Goal: Task Accomplishment & Management: Manage account settings

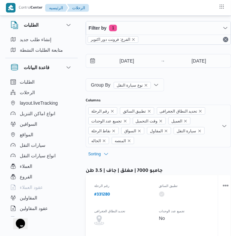
select select "ar"
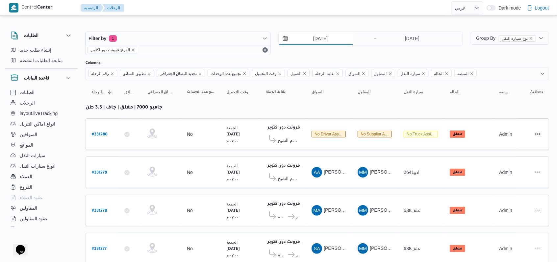
click at [230, 38] on input "15/8/2025" at bounding box center [316, 38] width 75 height 13
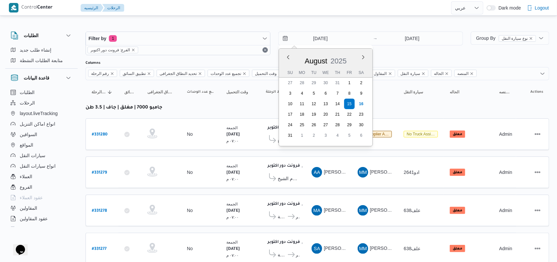
click at [230, 56] on div "Filter by 1 الفرع: فرونت دور اكتوبر 15/8/2025 Previous Month Next month August …" at bounding box center [274, 44] width 385 height 32
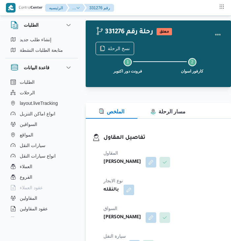
select select "ar"
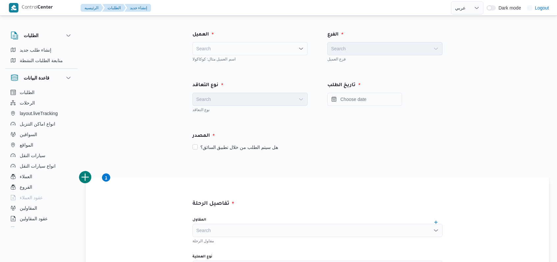
select select "ar"
click at [226, 46] on div "Search" at bounding box center [249, 48] width 115 height 13
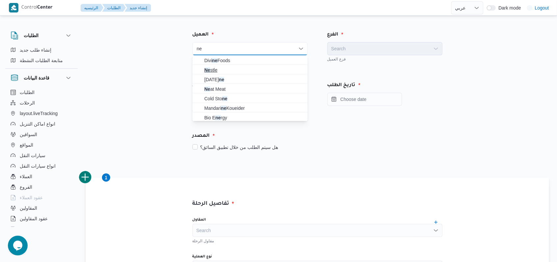
type input "ne"
click at [221, 70] on span "Ne stle" at bounding box center [253, 70] width 99 height 8
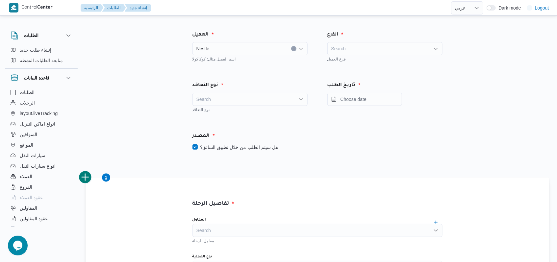
click at [226, 100] on div "Search" at bounding box center [249, 99] width 115 height 13
click at [226, 119] on span "On Demand" at bounding box center [253, 121] width 99 height 8
click at [238, 149] on label "هل سيتم الطلب من خلال تطبيق السائق؟" at bounding box center [235, 147] width 86 height 8
checkbox input "false"
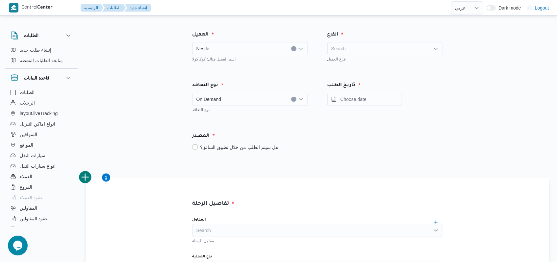
click at [361, 56] on div "فرع العميل" at bounding box center [384, 58] width 115 height 7
click at [364, 49] on div "Search" at bounding box center [384, 48] width 115 height 13
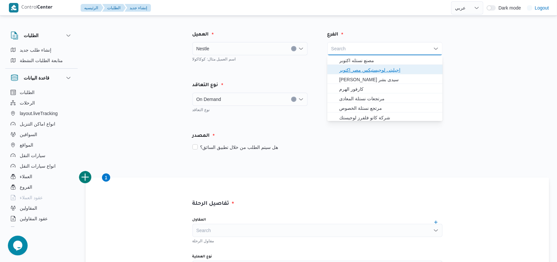
click at [369, 70] on span "اجيليتى لوجيستيكس مصر اكتوبر" at bounding box center [388, 70] width 99 height 8
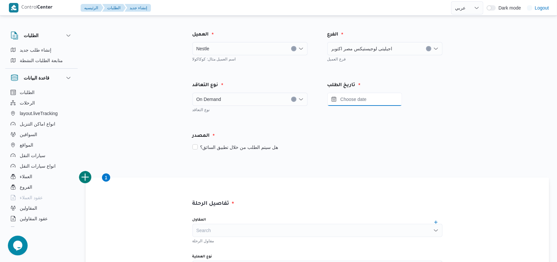
click at [366, 103] on input "Press the down key to open a popover containing a calendar." at bounding box center [364, 99] width 75 height 13
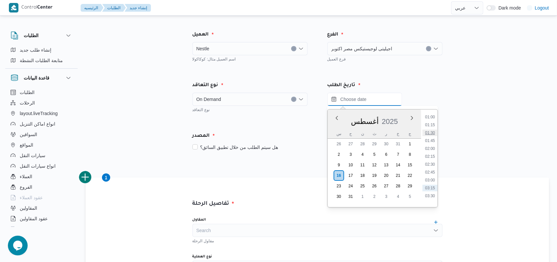
scroll to position [13, 0]
click at [434, 134] on li "01:00" at bounding box center [429, 136] width 15 height 7
type input "١٦/٠٨/٢٠٢٥ ٠١:٠٠"
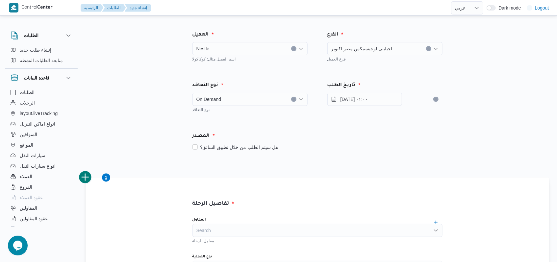
click at [386, 132] on div "المصدر" at bounding box center [318, 136] width 258 height 16
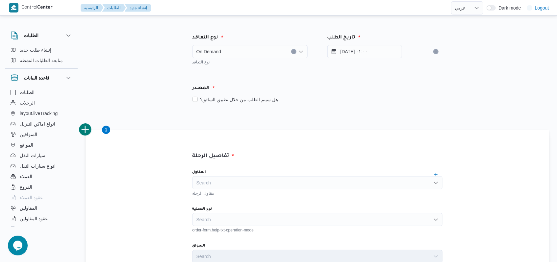
scroll to position [132, 0]
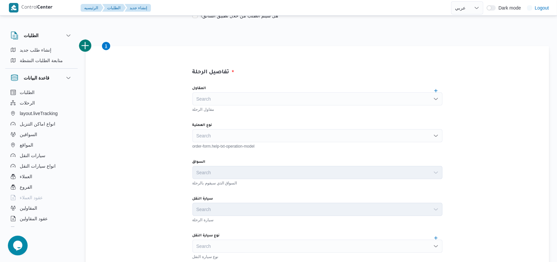
click at [232, 100] on div "Search" at bounding box center [317, 98] width 250 height 13
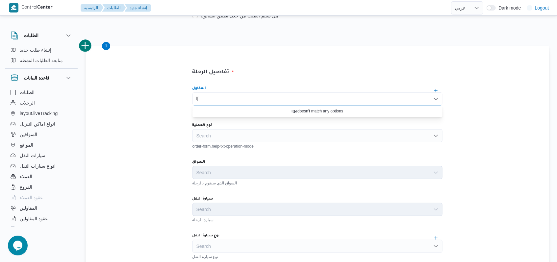
type input "l"
type input "مجدي حفن"
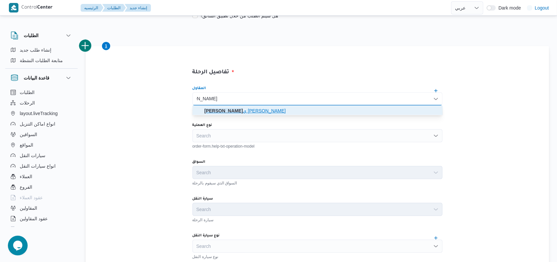
click at [237, 109] on mark "مجدي حفن" at bounding box center [223, 110] width 38 height 5
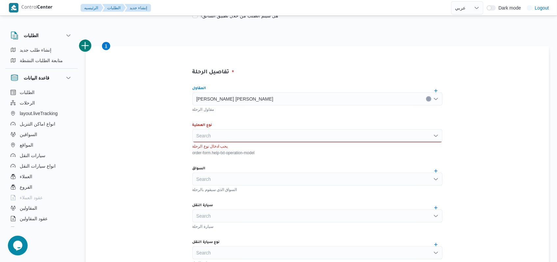
click at [239, 125] on div "نوع العملية" at bounding box center [317, 125] width 250 height 5
click at [239, 133] on div "Search" at bounding box center [317, 135] width 250 height 13
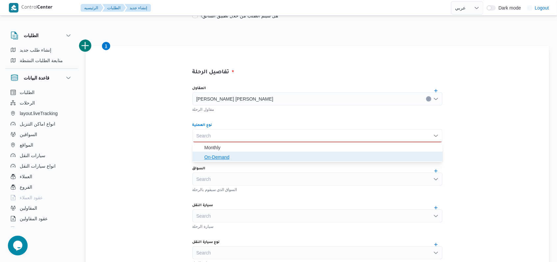
click at [237, 154] on span "On-Demand" at bounding box center [321, 157] width 234 height 8
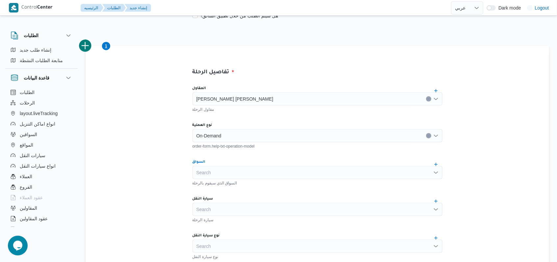
click at [239, 172] on div "Search" at bounding box center [317, 172] width 250 height 13
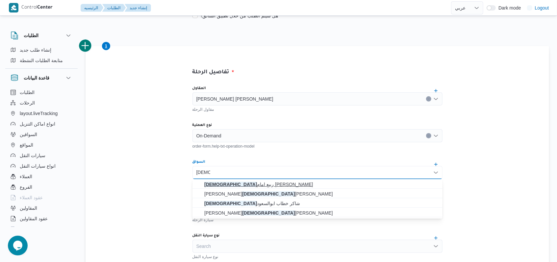
type input "رمضان"
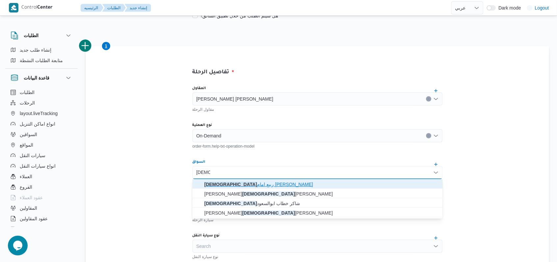
click at [279, 184] on span "رمضان ربيع امام ابراهيم سعداوي" at bounding box center [321, 185] width 234 height 8
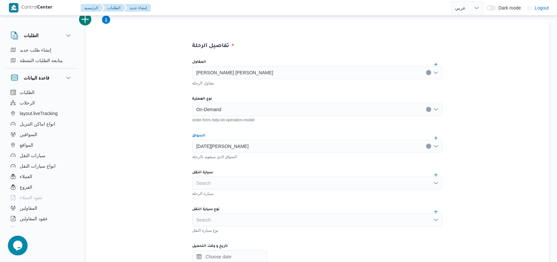
scroll to position [219, 0]
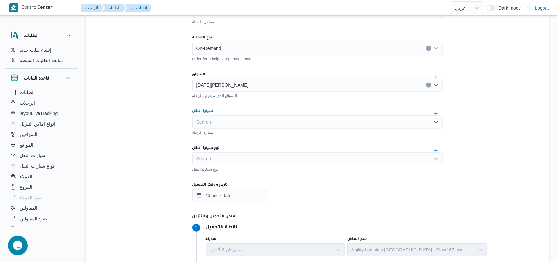
click at [242, 127] on div "Search" at bounding box center [317, 121] width 250 height 13
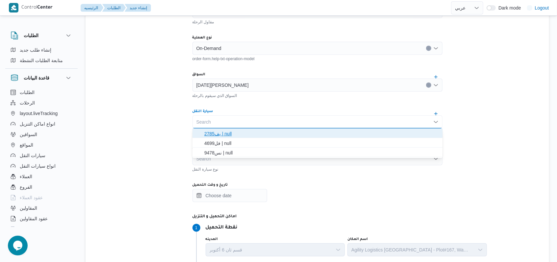
click at [242, 131] on span "يف2785 | null" at bounding box center [321, 134] width 234 height 8
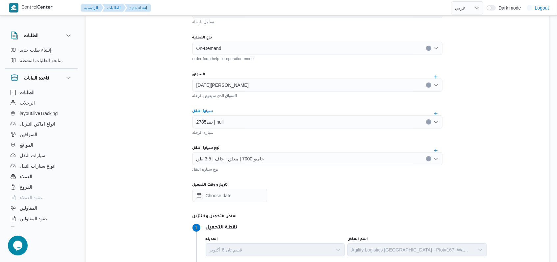
click at [250, 162] on div "جامبو 7000 | مغلق | جاف | 3.5 طن" at bounding box center [317, 158] width 250 height 13
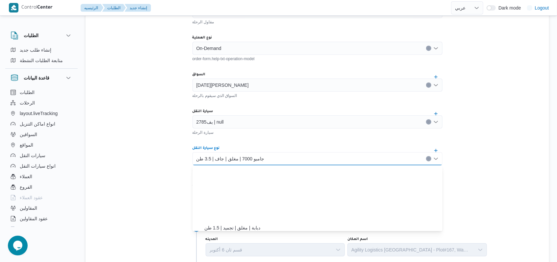
scroll to position [68, 0]
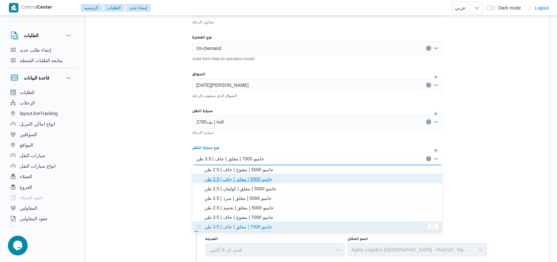
click at [253, 179] on span "جامبو 5000 | مغلق | جاف | 2.5 طن" at bounding box center [321, 179] width 234 height 8
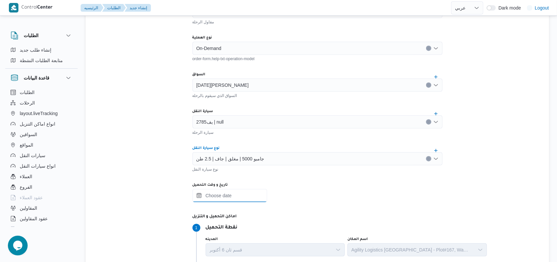
click at [250, 199] on input "تاريخ و وقت التحميل" at bounding box center [229, 195] width 75 height 13
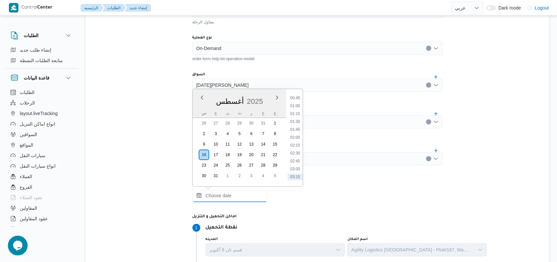
scroll to position [0, 0]
click at [296, 128] on li "01:00" at bounding box center [295, 129] width 15 height 7
type input "١٦/٠٨/٢٠٢٥ ٠١:٠٠"
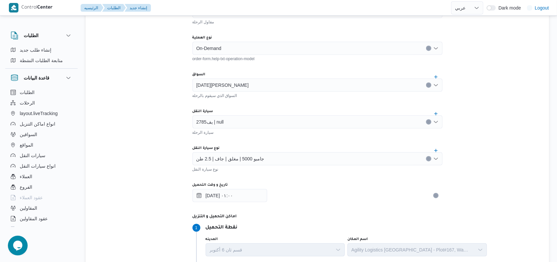
click at [296, 133] on div "سيارة الرحلة" at bounding box center [317, 132] width 250 height 7
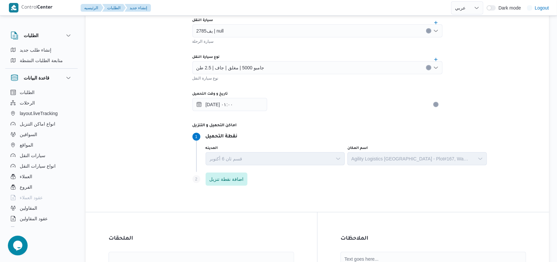
scroll to position [414, 0]
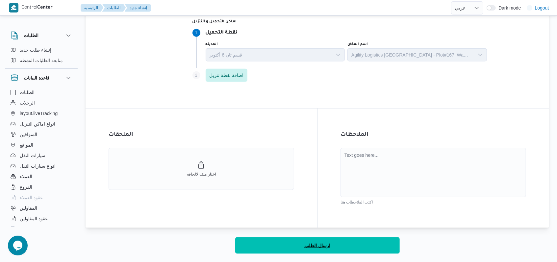
click at [306, 244] on span "ارسال الطلب" at bounding box center [317, 246] width 26 height 8
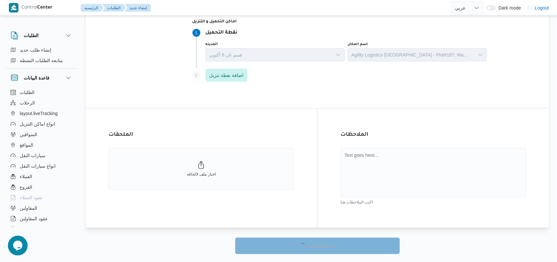
select select "ar"
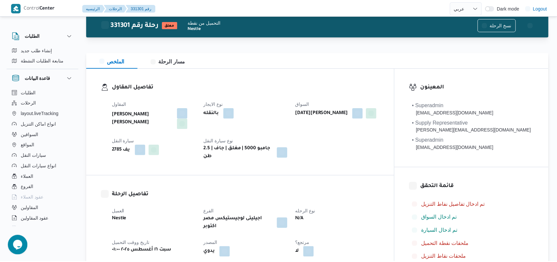
scroll to position [414, 0]
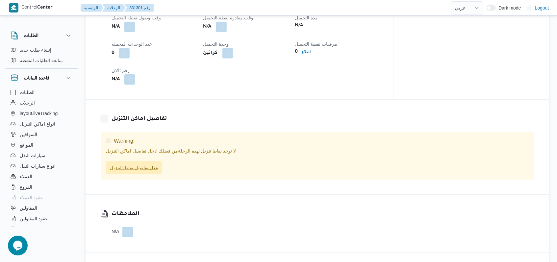
click at [140, 162] on span "عدل تفاصيل نقاط التنزيل" at bounding box center [134, 167] width 56 height 13
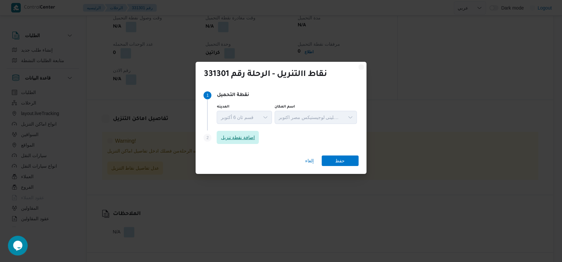
click at [241, 133] on span "اضافة نقطة تنزيل" at bounding box center [237, 137] width 42 height 13
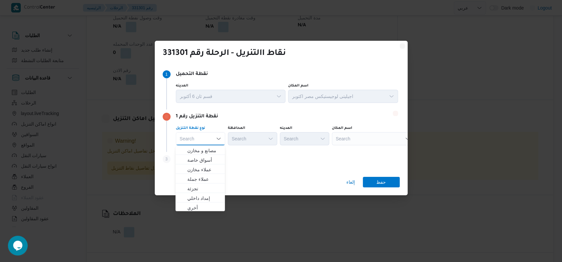
click at [364, 135] on div "Search" at bounding box center [373, 138] width 82 height 13
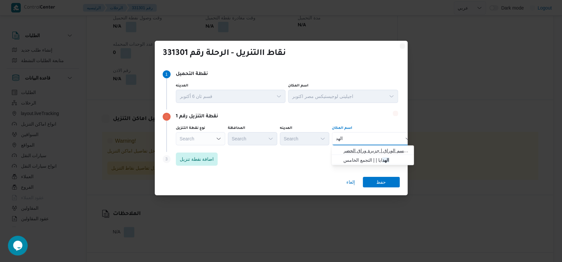
type input "الهد"
click at [368, 150] on span "الهد ف الوراق | قسم الوراق | جزيرة وراق الحضر" at bounding box center [376, 151] width 66 height 8
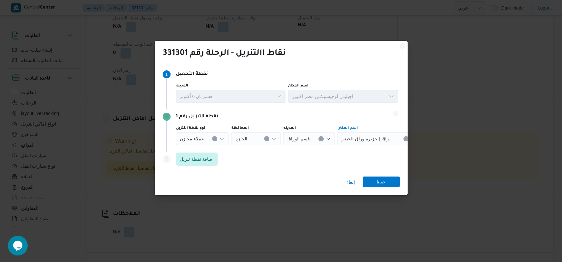
click at [381, 179] on span "حفظ" at bounding box center [381, 182] width 10 height 11
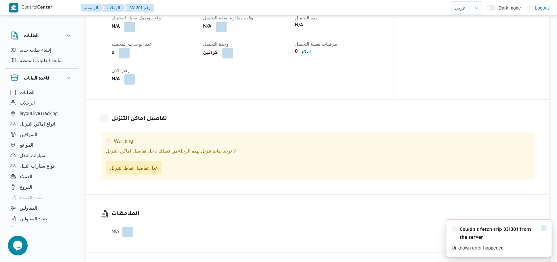
click at [543, 230] on icon "Dismiss toast" at bounding box center [543, 228] width 5 height 5
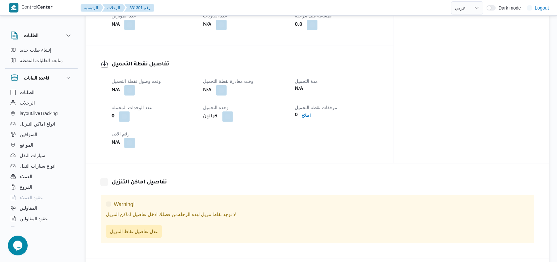
scroll to position [395, 0]
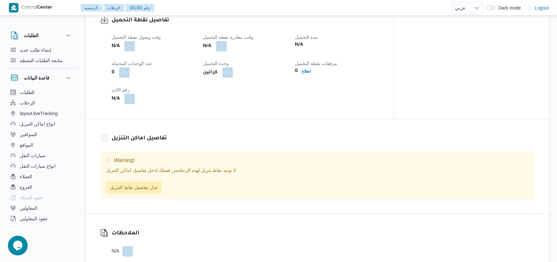
click at [152, 169] on div "لا توجد نقاط تنزيل لهذه الرحلة من فضلك ادخل تفاصيل اماكن التنزيل عدل تفاصيل نقا…" at bounding box center [317, 180] width 423 height 27
click at [149, 183] on span "عدل تفاصيل نقاط التنزيل" at bounding box center [134, 187] width 48 height 8
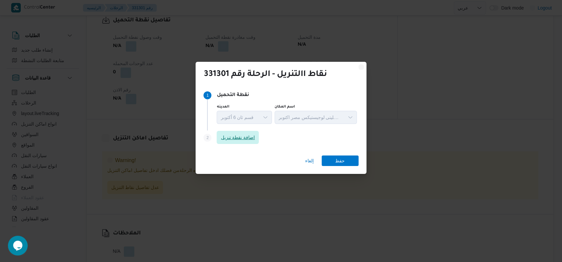
click at [220, 141] on span "اضافة نقطة تنزيل" at bounding box center [237, 137] width 42 height 13
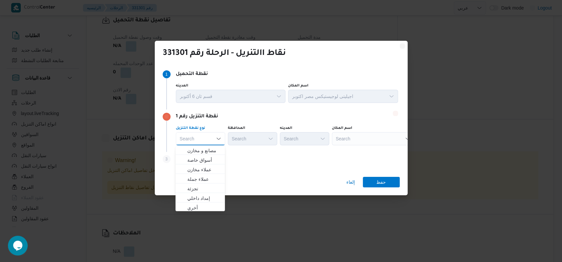
click at [353, 140] on div "Search" at bounding box center [373, 138] width 82 height 13
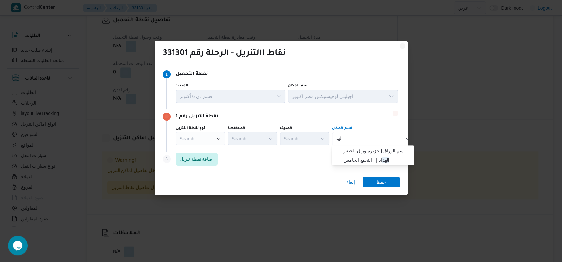
type input "الهد"
click at [363, 146] on span "الهد ف الوراق | قسم الوراق | جزيرة وراق الحضر" at bounding box center [372, 150] width 77 height 11
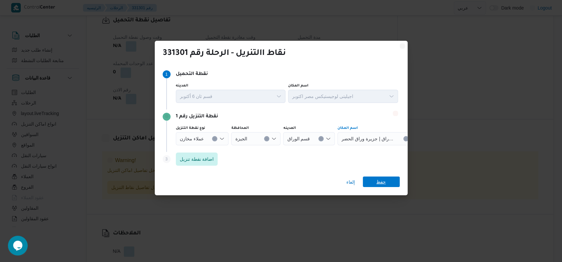
click at [388, 178] on span "حفظ" at bounding box center [381, 182] width 37 height 11
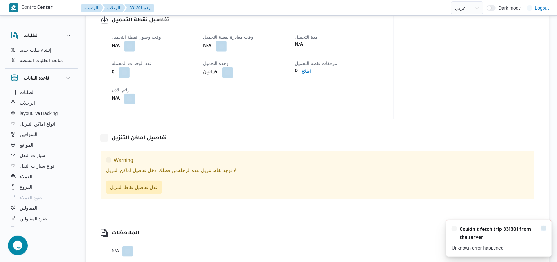
click at [545, 229] on icon "Dismiss toast" at bounding box center [543, 228] width 5 height 5
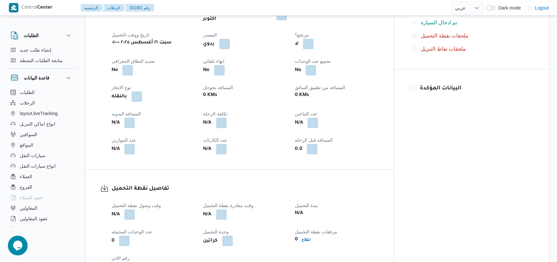
scroll to position [219, 0]
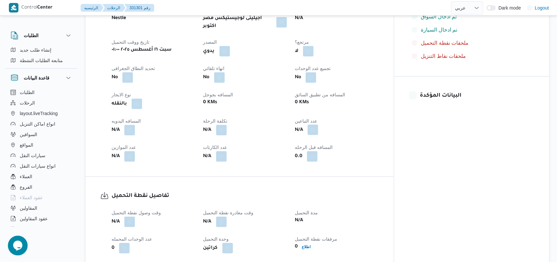
click at [318, 125] on button "button" at bounding box center [313, 130] width 11 height 11
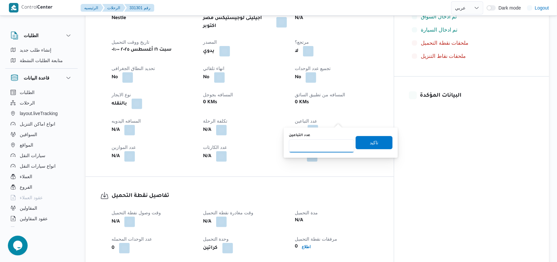
click at [319, 147] on input "عدد التباعين" at bounding box center [321, 146] width 65 height 13
type input "1"
click at [328, 177] on div "تفاصيل نقطة التحميل وقت وصول نفطة التحميل N/A وقت مغادرة نقطة التحميل N/A مدة ا…" at bounding box center [240, 236] width 308 height 118
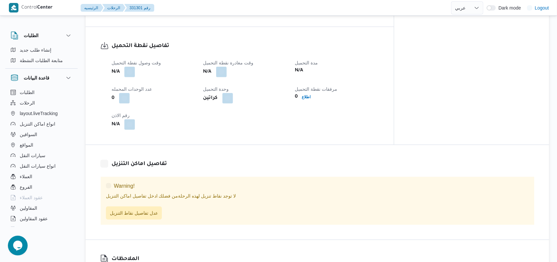
scroll to position [482, 0]
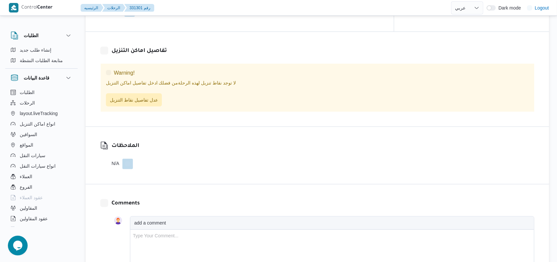
click at [151, 97] on div "Warning! لا توجد نقاط تنزيل لهذه الرحلة من فضلك ادخل تفاصيل اماكن التنزيل عدل ت…" at bounding box center [318, 88] width 434 height 48
click at [146, 96] on span "عدل تفاصيل نقاط التنزيل" at bounding box center [134, 100] width 48 height 8
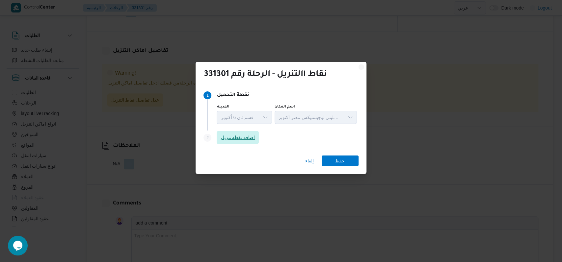
click at [251, 140] on span "اضافة نقطة تنزيل" at bounding box center [237, 138] width 34 height 8
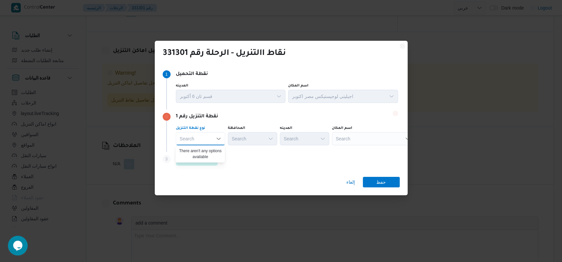
click at [348, 139] on div "Search" at bounding box center [373, 138] width 82 height 13
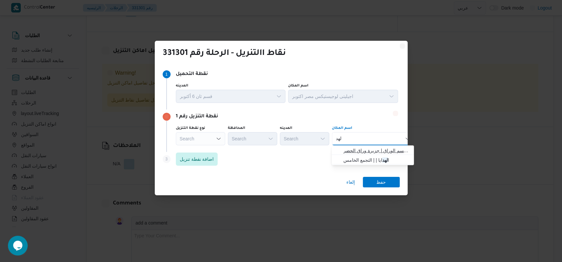
type input "لهد"
click at [367, 151] on span "ا لهد ف الوراق | قسم الوراق | جزيرة وراق الحضر" at bounding box center [376, 151] width 66 height 8
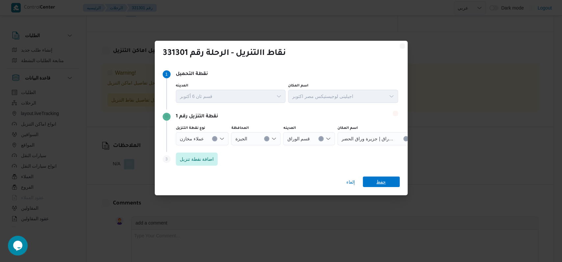
click at [387, 186] on span "حفظ" at bounding box center [381, 182] width 37 height 11
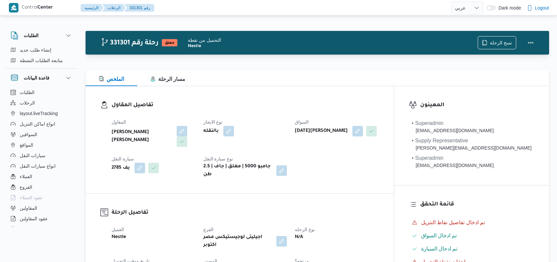
select select "ar"
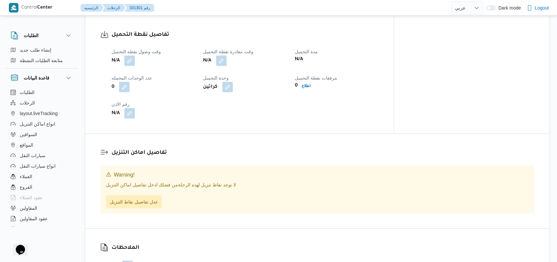
scroll to position [413, 0]
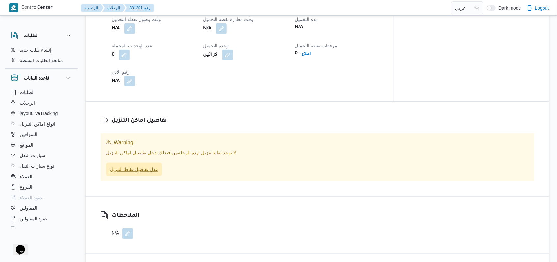
click at [153, 165] on span "عدل تفاصيل نقاط التنزيل" at bounding box center [134, 169] width 48 height 8
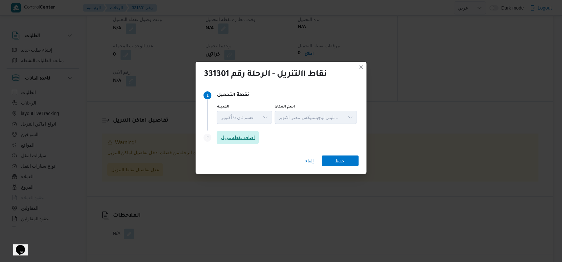
click at [248, 142] on span "اضافة نقطة تنزيل" at bounding box center [237, 137] width 42 height 13
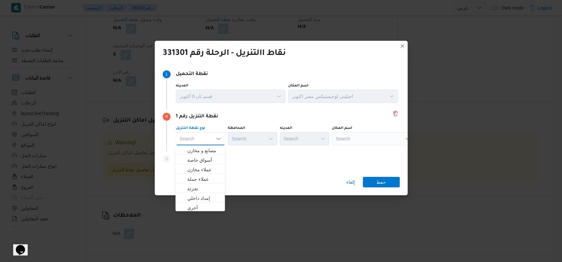
click at [350, 146] on div "نوع نقطة التنزيل Search Combo box. Selected. Combo box input. Search. Type some…" at bounding box center [286, 135] width 225 height 22
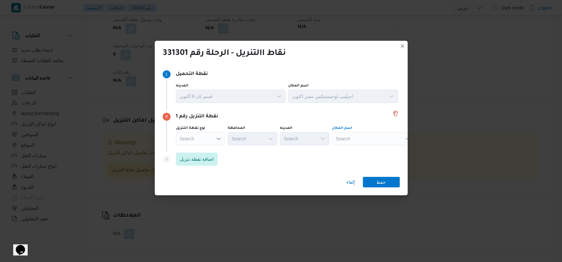
click at [352, 141] on div "Search" at bounding box center [373, 138] width 82 height 13
type input "الهد"
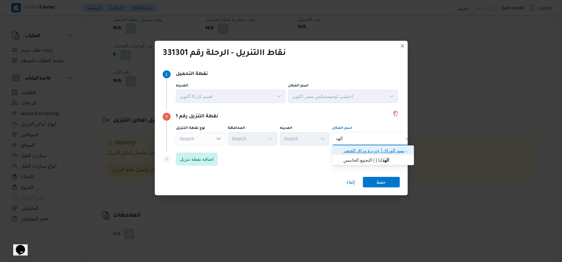
click at [360, 147] on span "الهد ف الوراق | قسم الوراق | جزيرة وراق الحضر" at bounding box center [376, 151] width 66 height 8
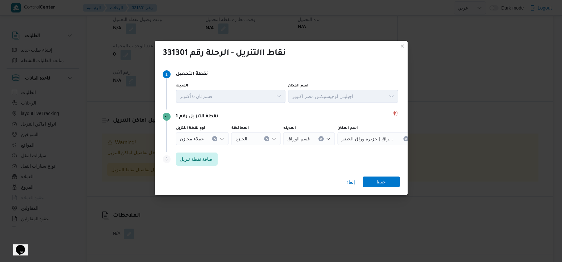
click at [386, 183] on span "حفظ" at bounding box center [381, 182] width 37 height 11
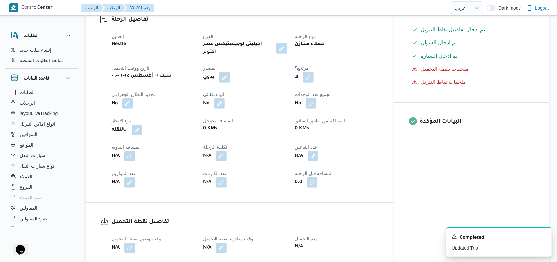
scroll to position [0, 0]
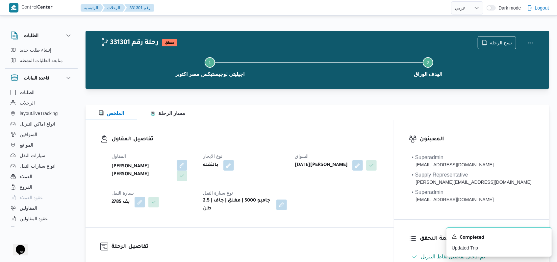
select select "ar"
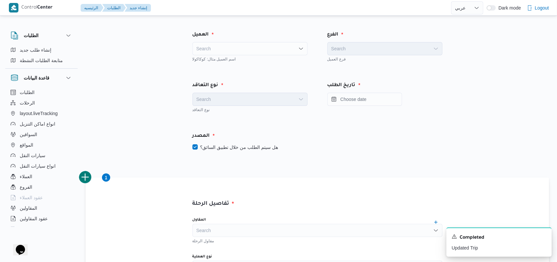
click at [224, 55] on div "Search" at bounding box center [249, 48] width 115 height 13
type input "fro"
click at [236, 60] on span "Fro ntdoor" at bounding box center [253, 61] width 99 height 8
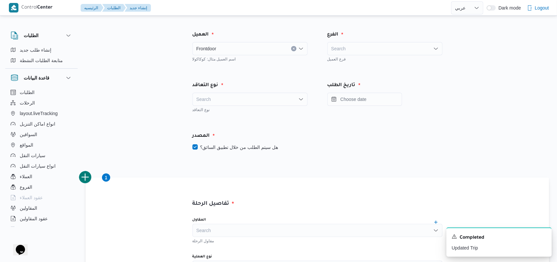
click at [333, 51] on div at bounding box center [331, 48] width 3 height 11
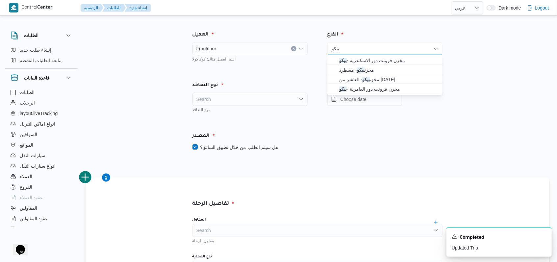
type input "بيكو"
click at [375, 54] on div "بيكو بيكو Combo box. Selected. بيكو. Selected. Combo box input. Search. Type so…" at bounding box center [384, 48] width 115 height 13
click at [379, 57] on span "مخزن فرونت دور الاسكندرية - بيكو" at bounding box center [388, 61] width 99 height 8
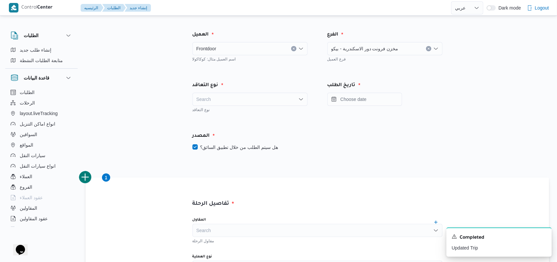
click at [225, 90] on div "نوع التعاقد" at bounding box center [250, 86] width 123 height 16
click at [225, 93] on div "Search" at bounding box center [249, 99] width 115 height 13
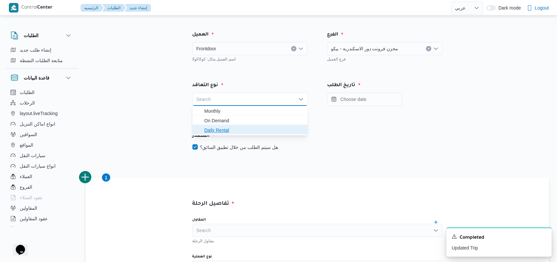
click at [231, 125] on span "Daily Rental" at bounding box center [250, 130] width 110 height 11
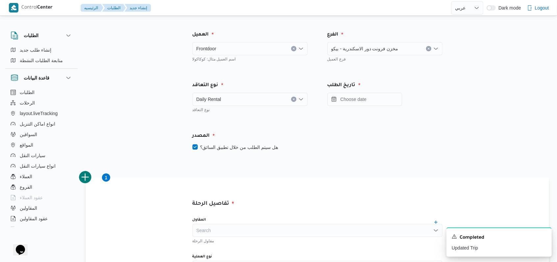
click at [237, 107] on div "نوع التعاقد" at bounding box center [249, 109] width 115 height 7
click at [239, 103] on div "Daily Rental" at bounding box center [249, 99] width 115 height 13
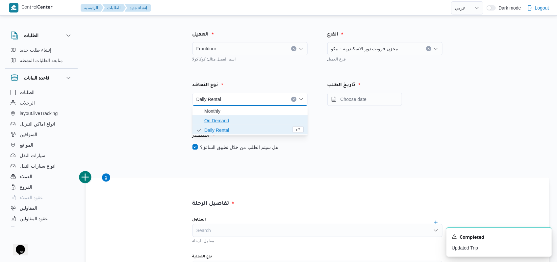
click at [238, 124] on span "On Demand" at bounding box center [253, 121] width 99 height 8
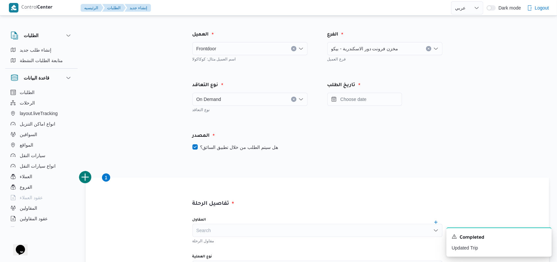
click at [244, 143] on label "هل سيتم الطلب من خلال تطبيق السائق؟" at bounding box center [235, 147] width 86 height 8
checkbox input "false"
click at [361, 100] on input "Press the down key to open a popover containing a calendar." at bounding box center [364, 99] width 75 height 13
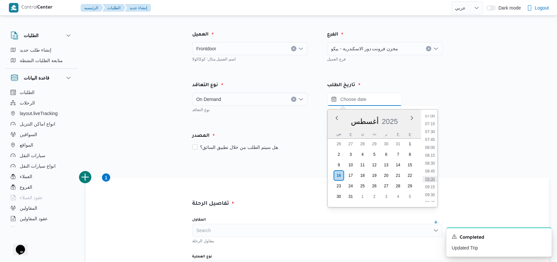
scroll to position [241, 0]
click at [433, 164] on li "09:00" at bounding box center [429, 162] width 15 height 7
type input "١٦/٠٨/٢٠٢٥ ٠٩:٠٠"
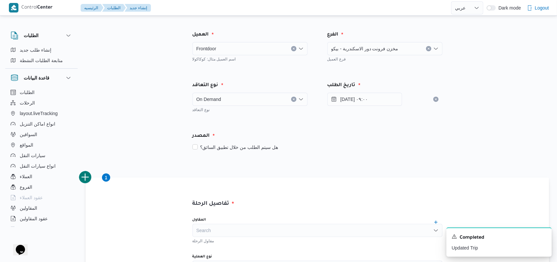
click at [369, 146] on div "هل سيتم الطلب من خلال تطبيق السائق؟" at bounding box center [317, 147] width 250 height 8
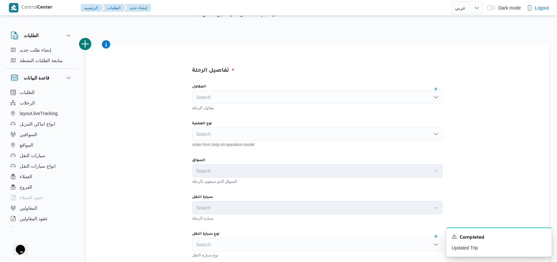
scroll to position [175, 0]
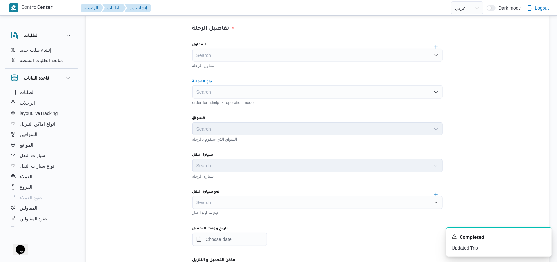
click at [248, 96] on div "Search" at bounding box center [317, 92] width 250 height 13
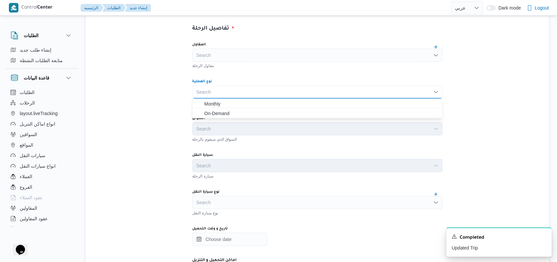
click at [242, 118] on div "السواق" at bounding box center [317, 118] width 250 height 5
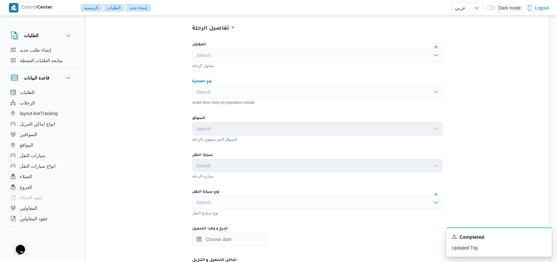
click at [246, 86] on div "Search" at bounding box center [317, 92] width 250 height 13
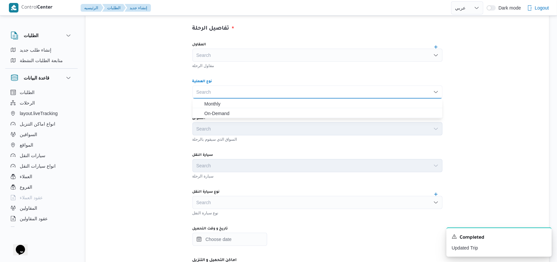
click at [246, 91] on div "Search Combo box. Selected. Combo box input. Search. Type some text or, to disp…" at bounding box center [317, 92] width 250 height 13
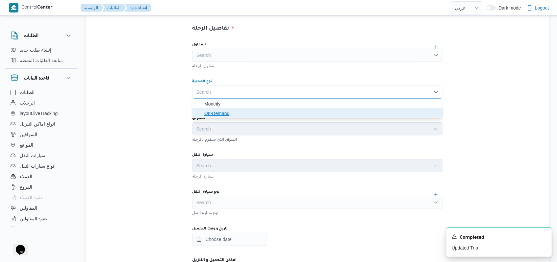
click at [244, 114] on span "On-Demand" at bounding box center [321, 114] width 234 height 8
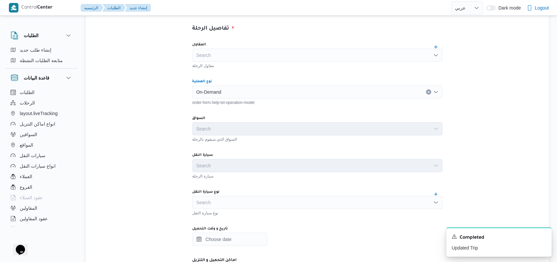
click at [245, 201] on div "Search" at bounding box center [317, 202] width 250 height 13
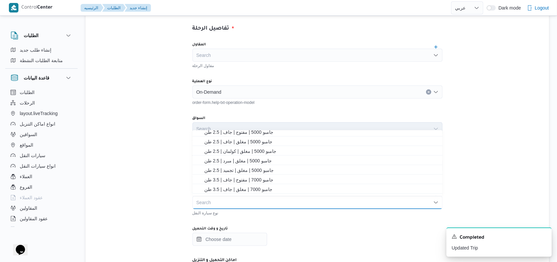
scroll to position [88, 0]
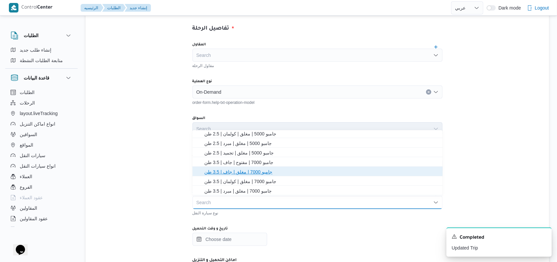
click at [263, 171] on span "جامبو 7000 | مغلق | جاف | 3.5 طن" at bounding box center [321, 172] width 234 height 8
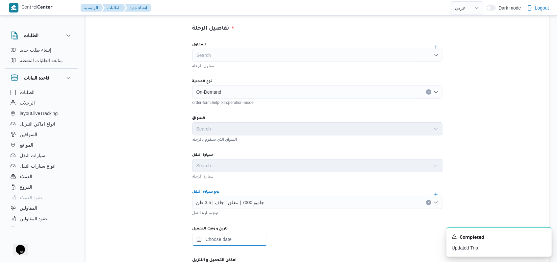
click at [253, 238] on input "تاريخ و وقت التحميل" at bounding box center [229, 239] width 75 height 13
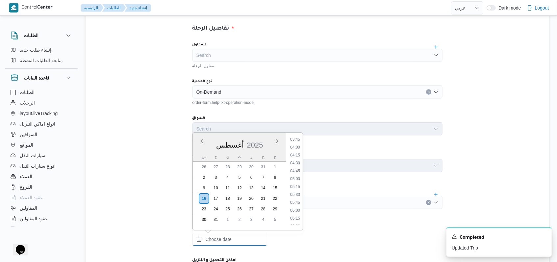
scroll to position [241, 0]
click at [297, 186] on li "09:00" at bounding box center [295, 185] width 15 height 7
type input "١٦/٠٨/٢٠٢٥ ٠٩:٠٠"
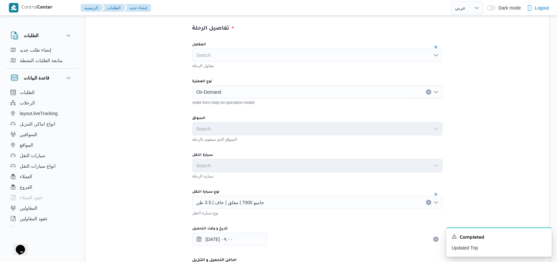
click at [295, 183] on div "المقاول Search مقاول الرحلة نوع العملية On-Demand order-form.help-txt-operation…" at bounding box center [317, 183] width 261 height 292
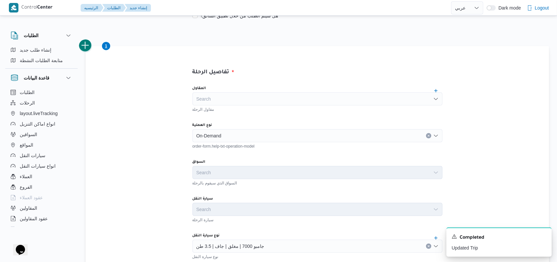
click at [89, 48] on button "add trip" at bounding box center [85, 45] width 13 height 13
click at [219, 141] on div "Search" at bounding box center [317, 135] width 250 height 13
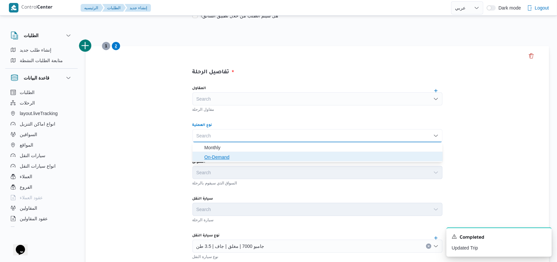
click at [218, 157] on span "On-Demand" at bounding box center [321, 157] width 234 height 8
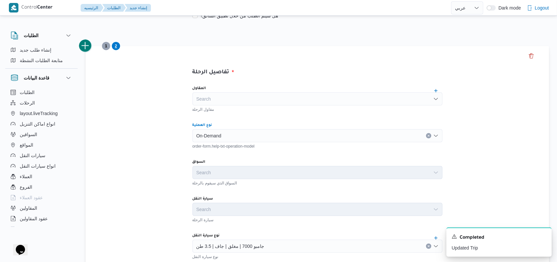
click at [85, 44] on button "add trip" at bounding box center [85, 45] width 13 height 13
click at [228, 140] on div "Search" at bounding box center [317, 135] width 250 height 13
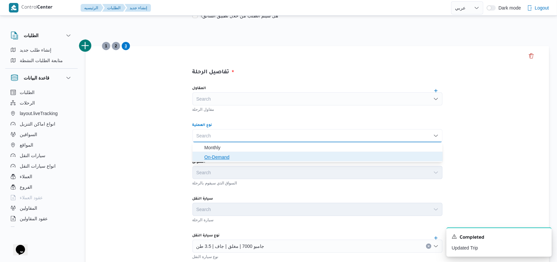
click at [222, 162] on span "On-Demand" at bounding box center [317, 157] width 245 height 11
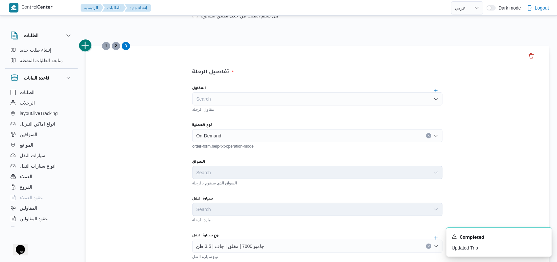
click at [84, 45] on button "add trip" at bounding box center [85, 45] width 13 height 13
click at [239, 142] on div "order-form.help-txt-operation-model" at bounding box center [317, 145] width 250 height 7
click at [218, 134] on div "Search" at bounding box center [317, 135] width 250 height 13
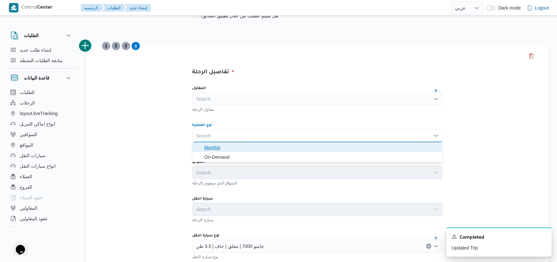
click at [213, 151] on span "Monthly" at bounding box center [317, 147] width 245 height 11
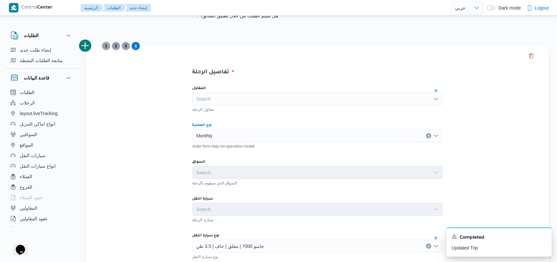
click at [221, 133] on div "Monthly Combo box. Selected. Monthly. Press Backspace to delete Monthly. Combo …" at bounding box center [317, 135] width 250 height 13
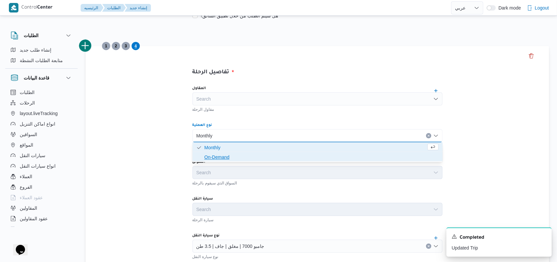
click at [220, 159] on span "On-Demand" at bounding box center [321, 157] width 234 height 8
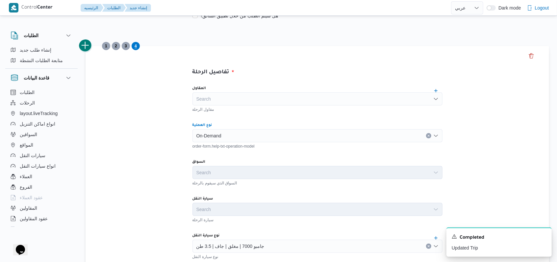
click at [88, 48] on button "add trip" at bounding box center [85, 45] width 13 height 13
click at [211, 134] on div "Search" at bounding box center [317, 135] width 250 height 13
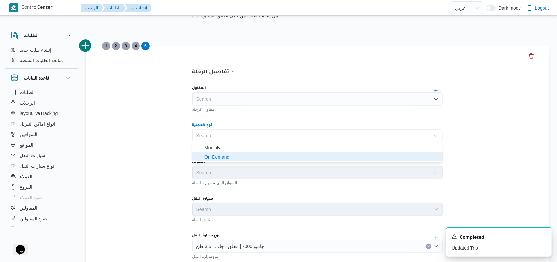
click at [222, 159] on span "On-Demand" at bounding box center [321, 157] width 234 height 8
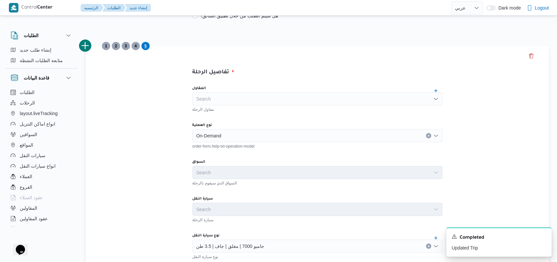
click at [545, 237] on icon "Dismiss toast" at bounding box center [543, 236] width 5 height 5
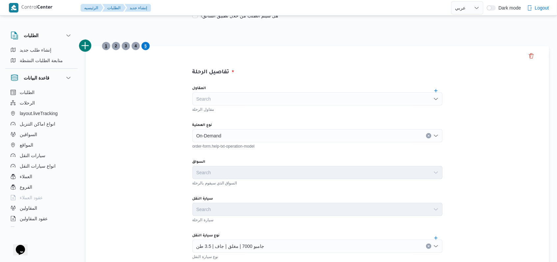
click at [105, 45] on span "1" at bounding box center [106, 46] width 8 height 8
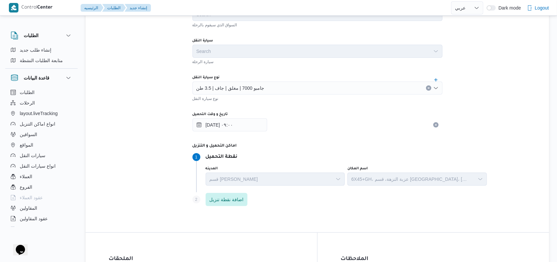
scroll to position [414, 0]
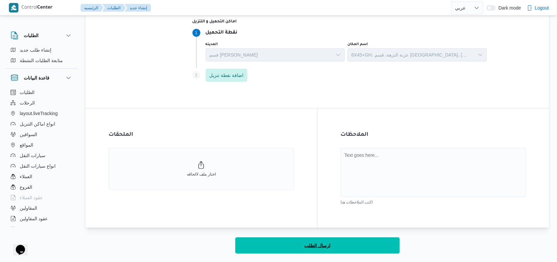
click at [321, 245] on span "ارسال الطلب" at bounding box center [317, 246] width 26 height 8
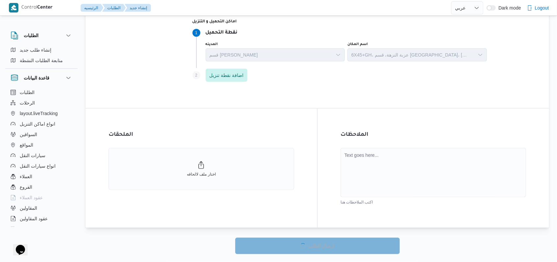
select select "ar"
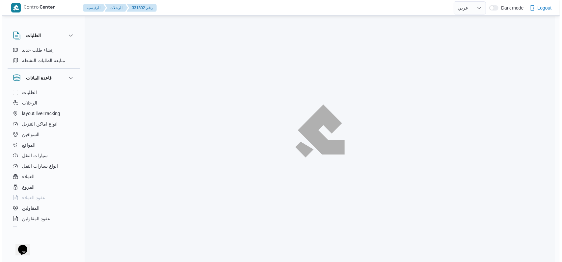
scroll to position [18, 0]
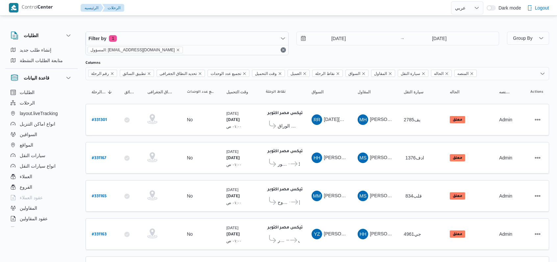
select select "ar"
click at [334, 50] on div "[DATE] → [DATE]" at bounding box center [397, 44] width 203 height 24
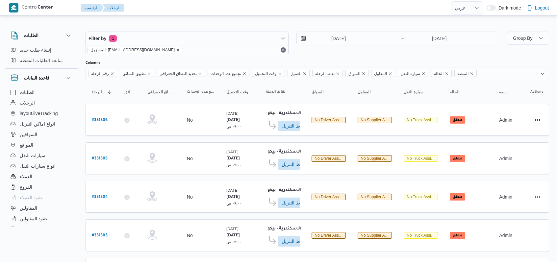
select select "ar"
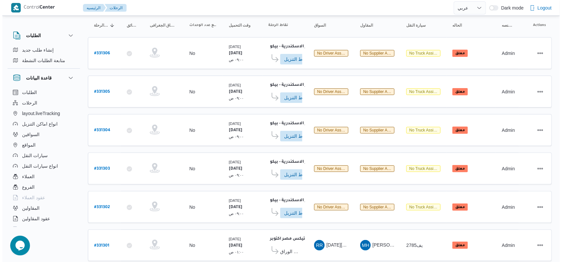
scroll to position [175, 0]
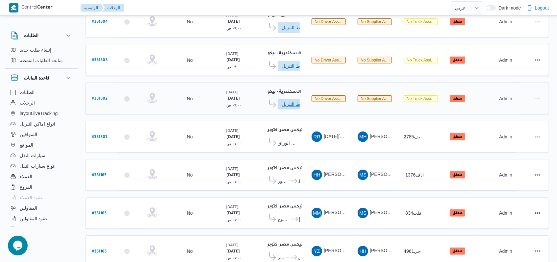
click at [290, 99] on span "ادخل تفاصيل نقاط التنزيل" at bounding box center [296, 104] width 29 height 11
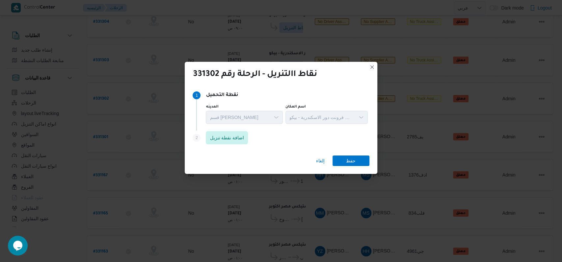
click at [237, 147] on div "Step 2 is disabled 2 اضافة نقطة تنزيل" at bounding box center [280, 139] width 176 height 17
click at [244, 132] on span "اضافة نقطة تنزيل" at bounding box center [227, 137] width 42 height 13
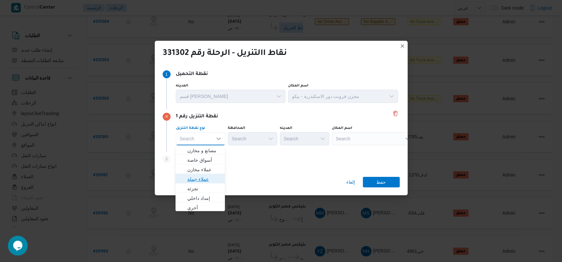
click at [207, 177] on span "عملاء جملة" at bounding box center [204, 179] width 34 height 8
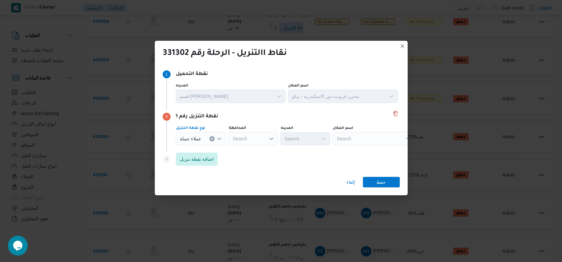
click at [251, 141] on div "Search" at bounding box center [252, 138] width 49 height 13
type input "البحي"
click at [255, 149] on span "البحي رة" at bounding box center [257, 151] width 34 height 8
click at [299, 142] on div "Search" at bounding box center [304, 138] width 49 height 13
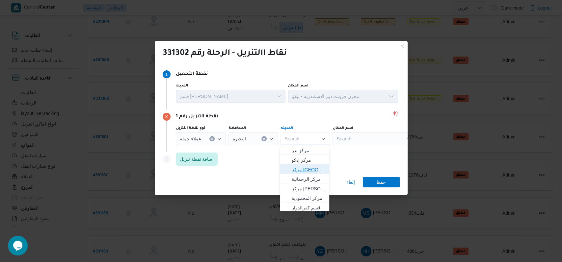
click at [319, 170] on span "مركز دمنهور" at bounding box center [309, 170] width 34 height 8
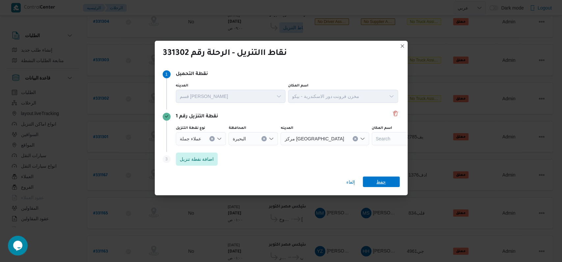
click at [374, 179] on span "حفظ" at bounding box center [381, 182] width 37 height 11
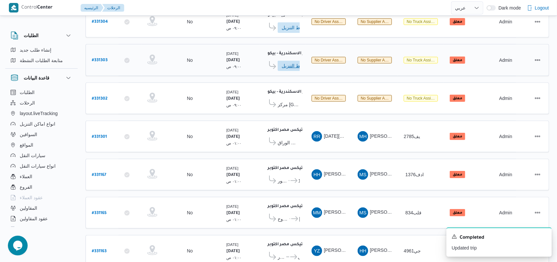
click at [291, 62] on span "ادخل تفاصيل نقاط التنزيل" at bounding box center [296, 66] width 29 height 11
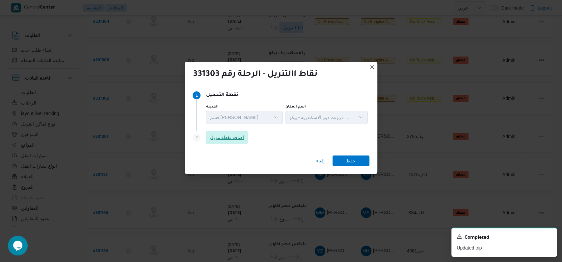
click at [244, 140] on span "اضافة نقطة تنزيل" at bounding box center [227, 138] width 34 height 8
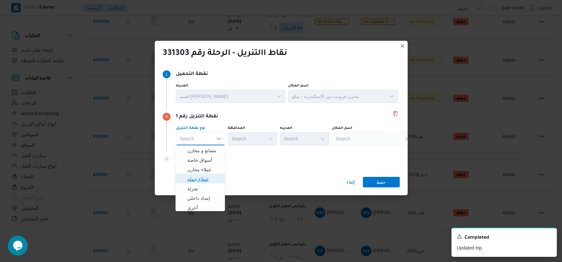
click at [206, 179] on span "عملاء جملة" at bounding box center [204, 179] width 34 height 8
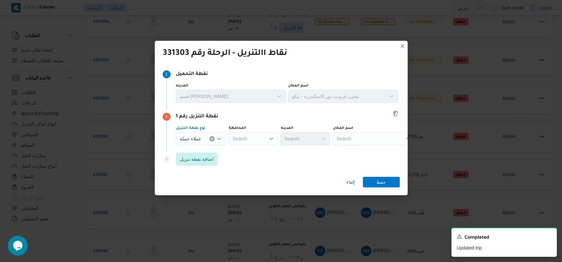
click at [251, 139] on div "Search" at bounding box center [252, 138] width 49 height 13
type input "البحي"
click at [254, 151] on span "البحي رة" at bounding box center [257, 151] width 34 height 8
click at [313, 141] on div "Search" at bounding box center [304, 138] width 49 height 13
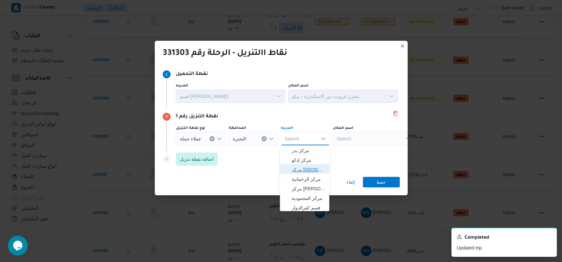
click at [312, 171] on span "مركز دمنهور" at bounding box center [309, 170] width 34 height 8
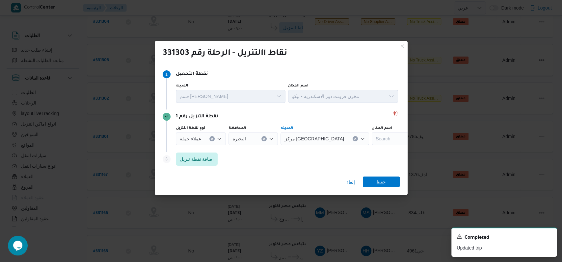
click at [380, 182] on span "حفظ" at bounding box center [381, 182] width 10 height 11
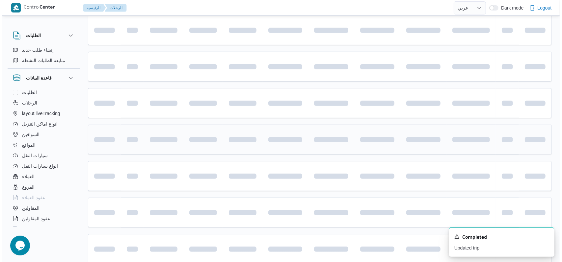
scroll to position [85, 0]
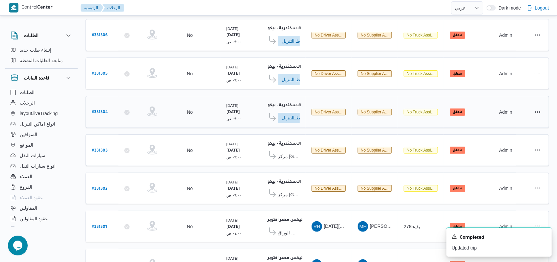
click at [289, 113] on span "ادخل تفاصيل نقاط التنزيل" at bounding box center [296, 118] width 29 height 11
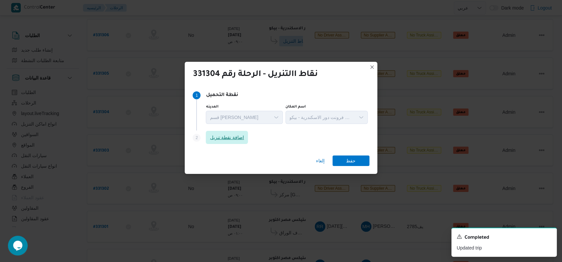
click at [242, 138] on span "اضافة نقطة تنزيل" at bounding box center [227, 138] width 34 height 8
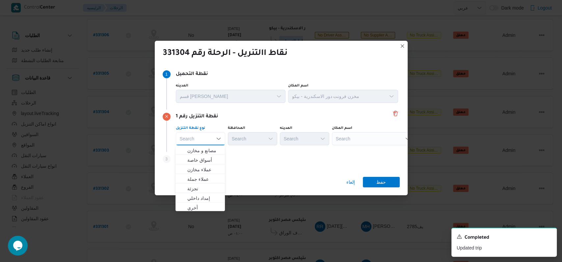
click at [357, 136] on div "Search" at bounding box center [373, 138] width 82 height 13
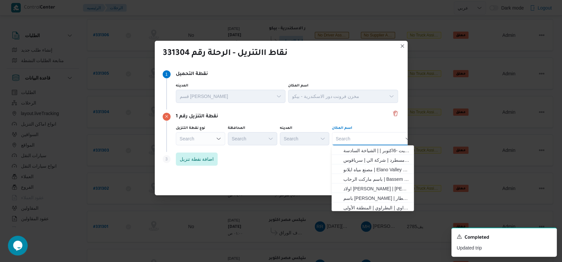
drag, startPoint x: 190, startPoint y: 141, endPoint x: 231, endPoint y: 158, distance: 45.0
click at [190, 141] on div "Search" at bounding box center [200, 138] width 49 height 13
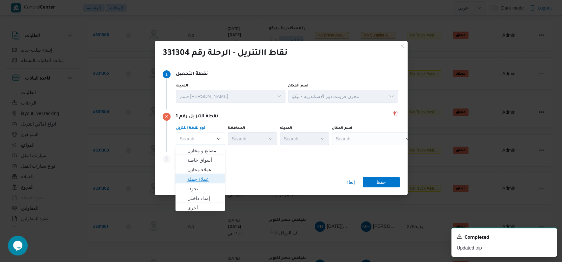
click at [204, 178] on span "عملاء جملة" at bounding box center [204, 179] width 34 height 8
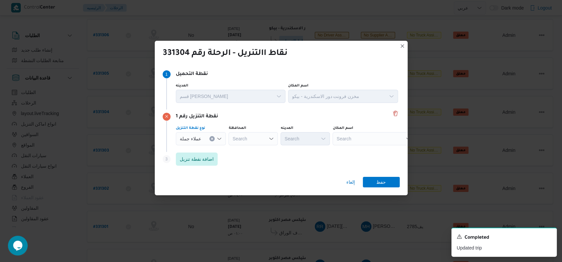
click at [269, 138] on icon "Open list of options" at bounding box center [270, 138] width 5 height 5
type input "المنوف"
click at [259, 147] on span "المنوف ية" at bounding box center [257, 151] width 34 height 8
click at [287, 141] on div "Search" at bounding box center [304, 138] width 49 height 13
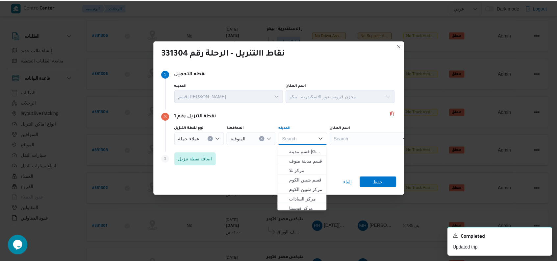
scroll to position [44, 0]
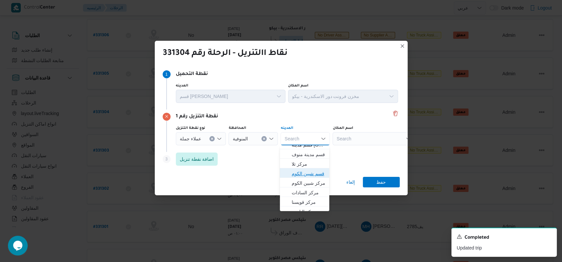
click at [309, 175] on span "قسم شبين الكوم" at bounding box center [309, 174] width 34 height 8
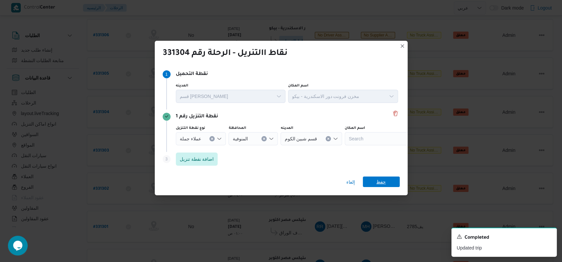
click at [381, 179] on span "حفظ" at bounding box center [381, 182] width 10 height 11
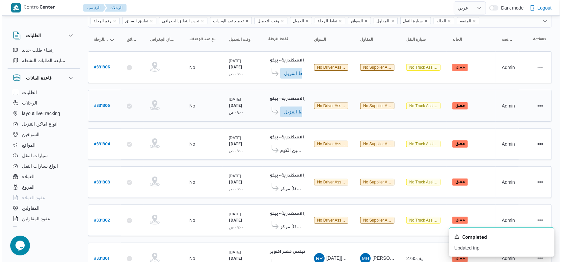
scroll to position [41, 0]
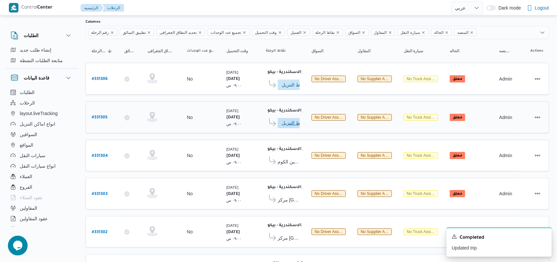
click at [292, 124] on span "ادخل تفاصيل نقاط التنزيل" at bounding box center [296, 123] width 29 height 11
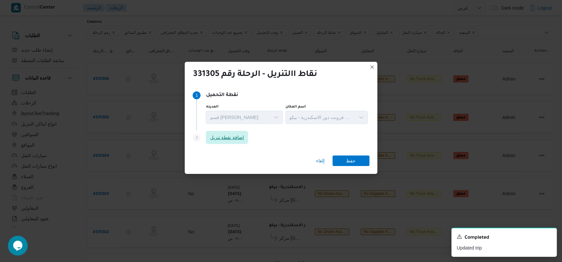
click at [225, 142] on span "اضافة نقطة تنزيل" at bounding box center [227, 137] width 42 height 13
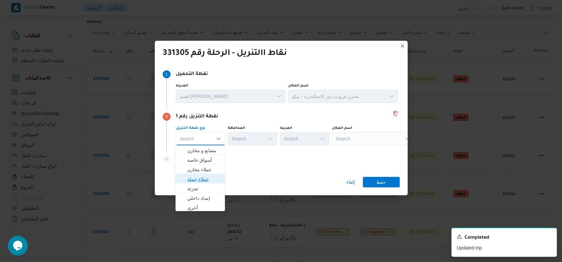
click at [205, 175] on span "عملاء جملة" at bounding box center [200, 179] width 44 height 11
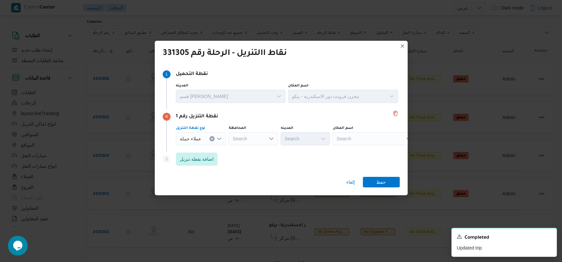
click at [247, 141] on div "Search" at bounding box center [252, 138] width 49 height 13
type input "المنوفي"
click at [259, 151] on span "المنوفي ة" at bounding box center [257, 151] width 34 height 8
click at [300, 142] on div "Search" at bounding box center [304, 138] width 49 height 13
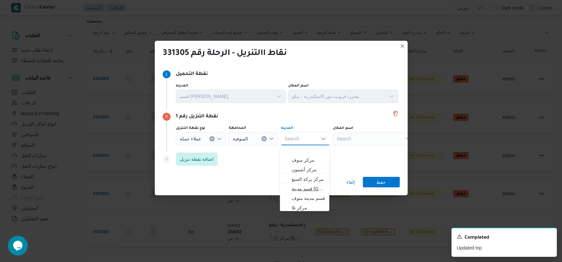
scroll to position [44, 0]
click at [314, 186] on span "مركز شبين الكوم" at bounding box center [309, 183] width 34 height 8
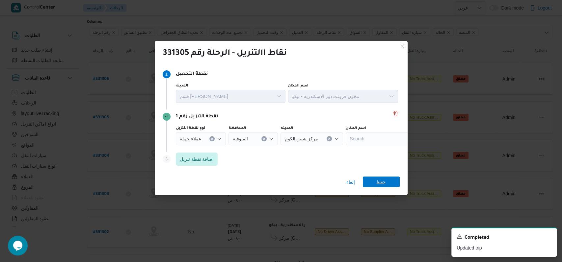
click at [383, 182] on span "حفظ" at bounding box center [381, 182] width 10 height 11
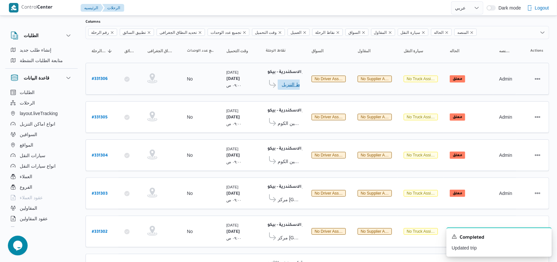
click at [280, 84] on span "ادخل تفاصيل نقاط التنزيل" at bounding box center [296, 84] width 37 height 11
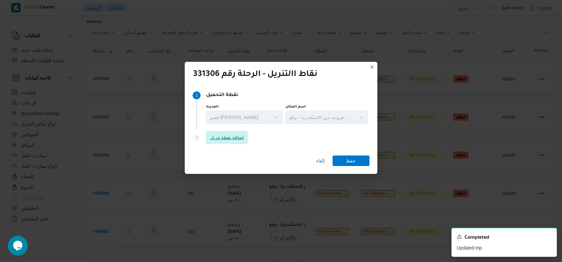
click at [230, 134] on span "اضافة نقطة تنزيل" at bounding box center [227, 138] width 34 height 8
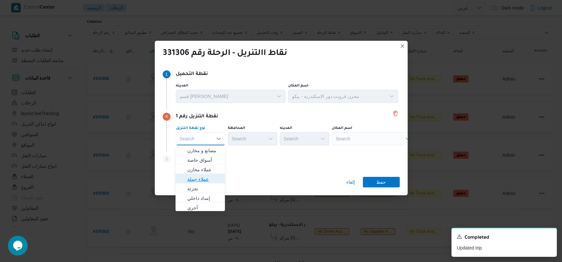
click at [203, 175] on span "عملاء جملة" at bounding box center [204, 179] width 34 height 8
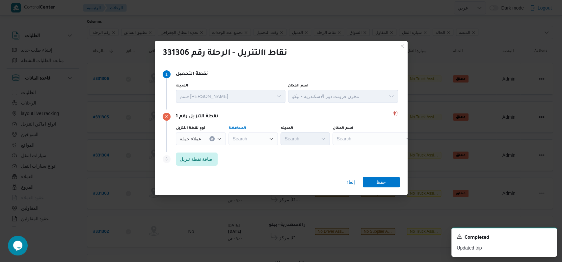
click at [256, 136] on div "Search" at bounding box center [252, 138] width 49 height 13
type input "منوفي"
click at [256, 146] on span "ال منوفي ة" at bounding box center [252, 150] width 44 height 11
click at [349, 140] on div "Search" at bounding box center [373, 138] width 82 height 13
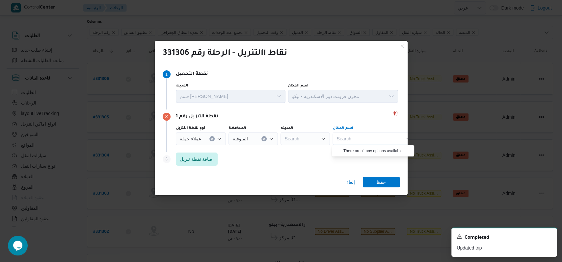
click at [311, 140] on div "Search" at bounding box center [304, 138] width 49 height 13
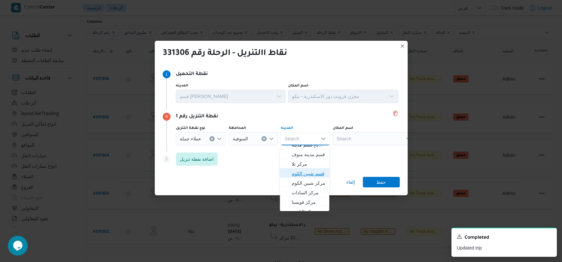
click at [312, 173] on span "قسم شبين الكوم" at bounding box center [309, 174] width 34 height 8
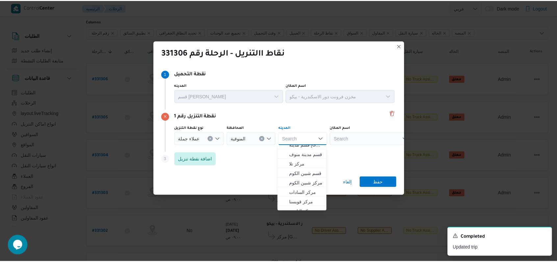
scroll to position [0, 0]
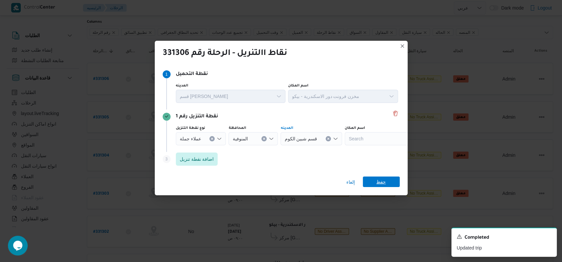
click at [377, 180] on span "حفظ" at bounding box center [381, 182] width 10 height 11
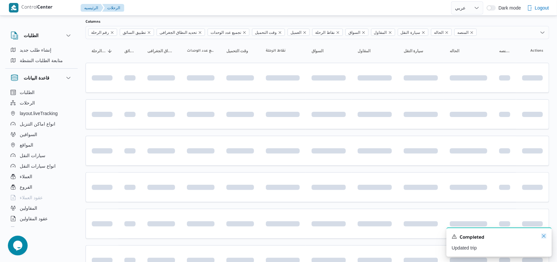
click at [542, 236] on icon "Dismiss toast" at bounding box center [543, 236] width 5 height 5
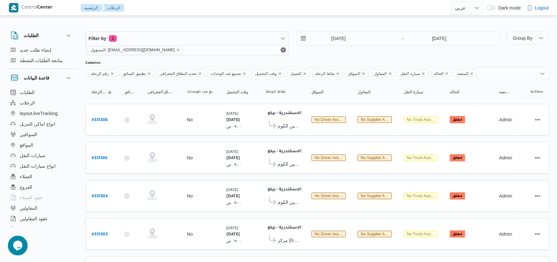
click at [328, 57] on div "Filter by 1 المسؤول: mostafa.elrouby@illa.com.eg 16/8/2025 → 16/8/2025" at bounding box center [292, 44] width 421 height 32
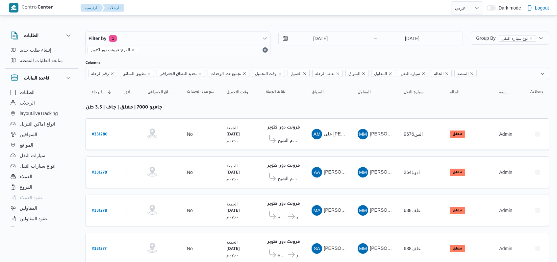
select select "ar"
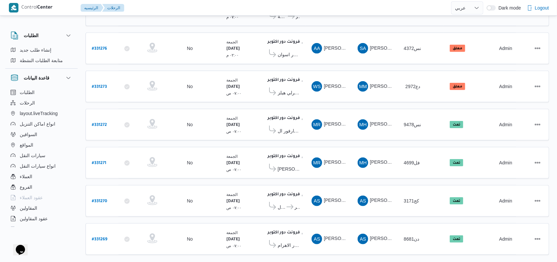
scroll to position [242, 0]
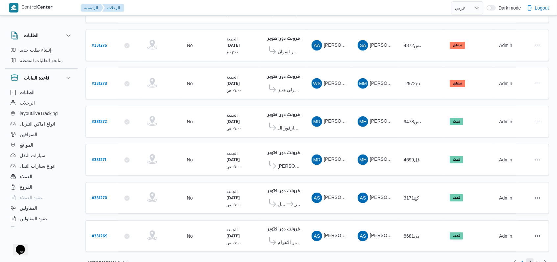
click at [531, 259] on span "2" at bounding box center [530, 263] width 2 height 8
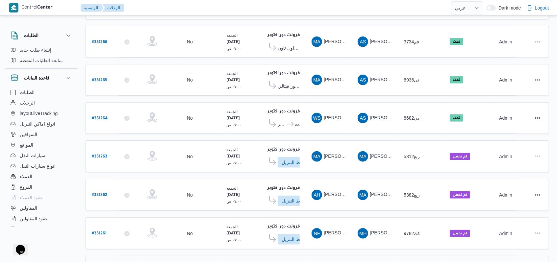
scroll to position [243, 0]
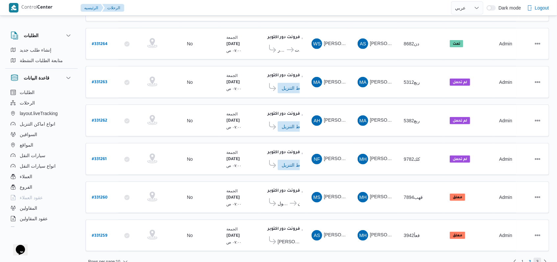
click at [538, 258] on span "3" at bounding box center [537, 262] width 2 height 8
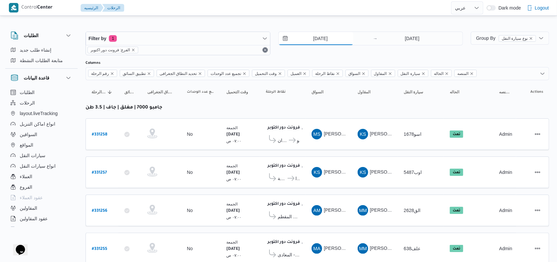
click at [318, 41] on input "[DATE]" at bounding box center [316, 38] width 75 height 13
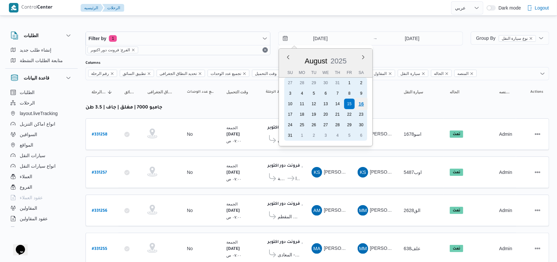
click at [364, 103] on div "16" at bounding box center [361, 104] width 13 height 13
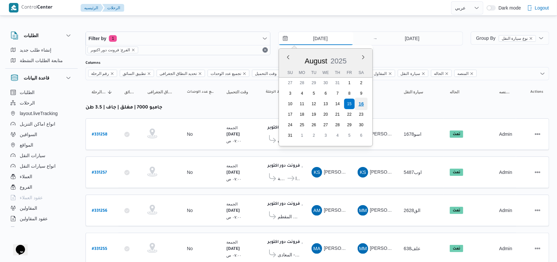
type input "[DATE]"
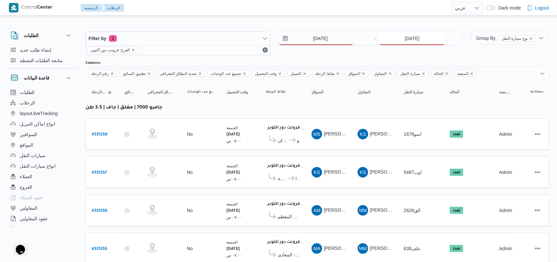
click at [411, 39] on input "[DATE]" at bounding box center [411, 38] width 65 height 13
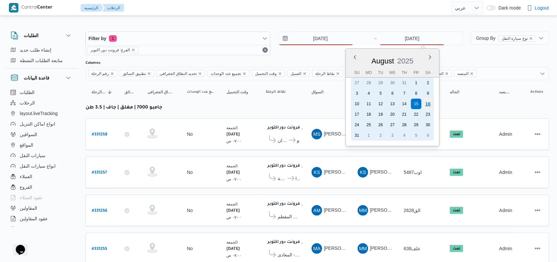
click at [431, 102] on div "16" at bounding box center [428, 104] width 13 height 13
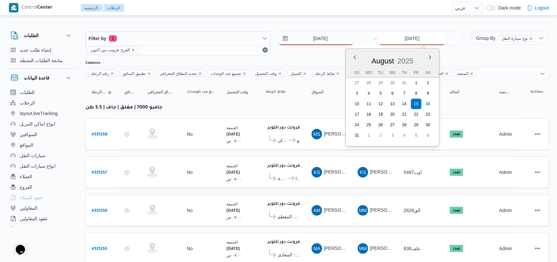
type input "[DATE]"
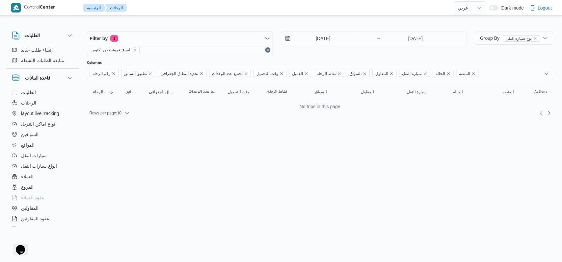
click at [308, 50] on div "[DATE] → [DATE]" at bounding box center [374, 44] width 186 height 24
click at [313, 41] on input "[DATE]" at bounding box center [318, 38] width 75 height 13
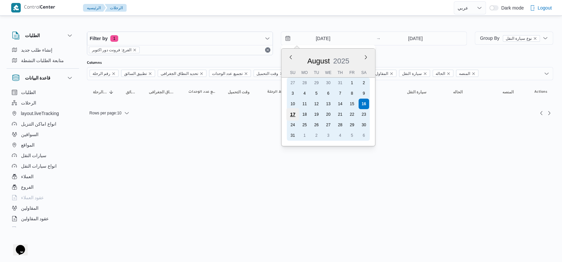
click at [290, 112] on div "17" at bounding box center [292, 114] width 13 height 13
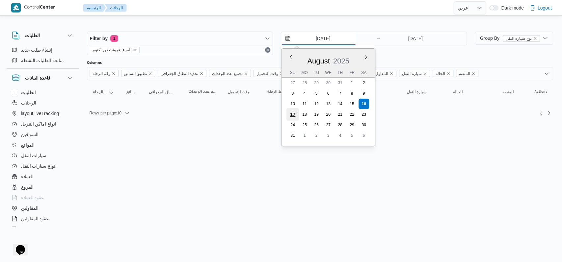
type input "[DATE]"
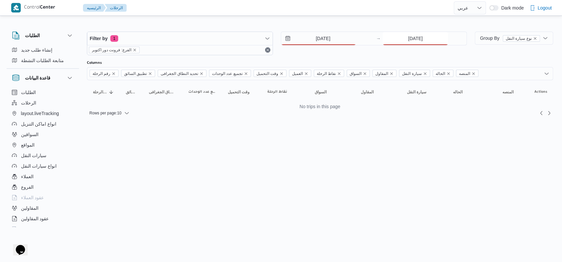
click at [413, 37] on input "[DATE]" at bounding box center [414, 38] width 65 height 13
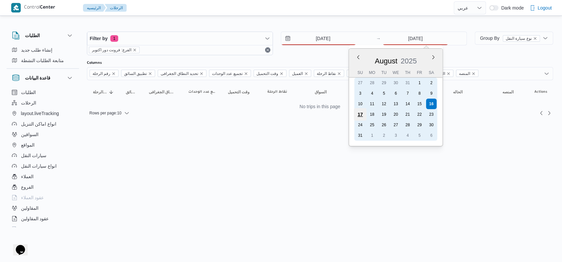
click at [361, 114] on div "17" at bounding box center [360, 114] width 13 height 13
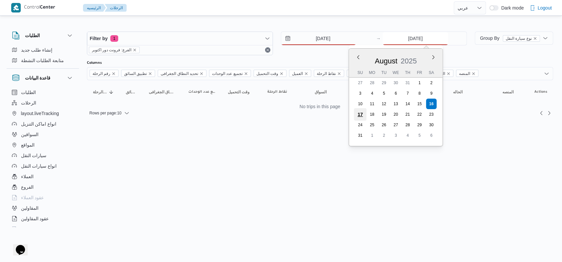
type input "[DATE]"
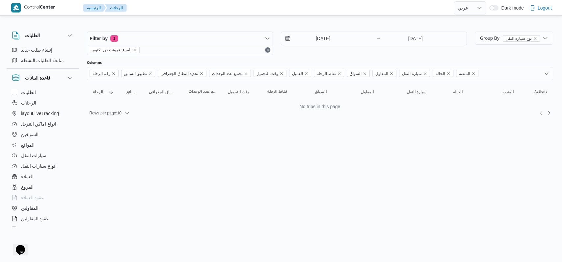
click at [321, 51] on div "[DATE] → [DATE]" at bounding box center [374, 44] width 186 height 24
click at [319, 38] on input "[DATE]" at bounding box center [318, 38] width 75 height 13
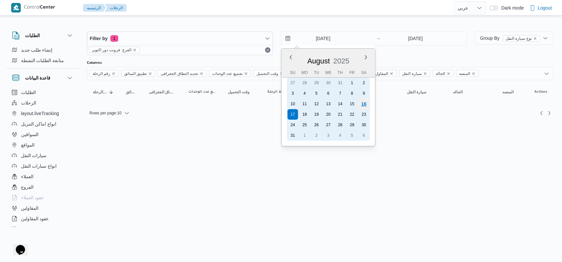
click at [364, 103] on div "16" at bounding box center [363, 104] width 13 height 13
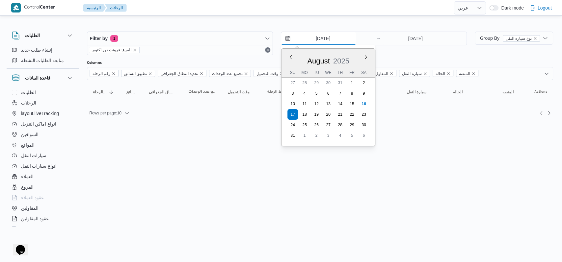
type input "[DATE]"
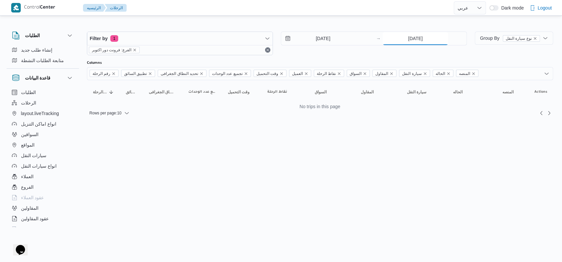
click at [418, 34] on input "[DATE]" at bounding box center [414, 38] width 65 height 13
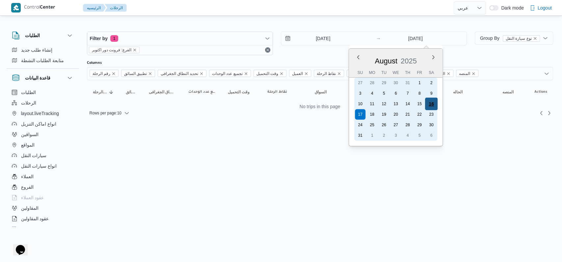
click at [432, 103] on div "16" at bounding box center [431, 104] width 13 height 13
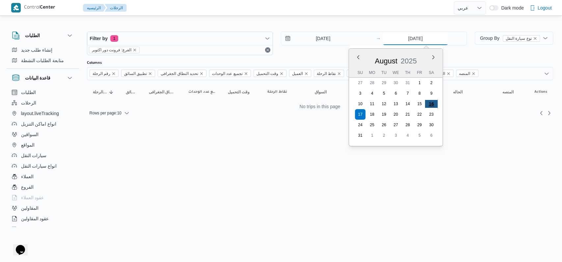
type input "[DATE]"
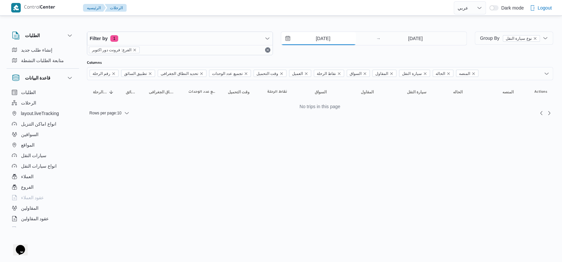
click at [316, 43] on input "[DATE]" at bounding box center [318, 38] width 75 height 13
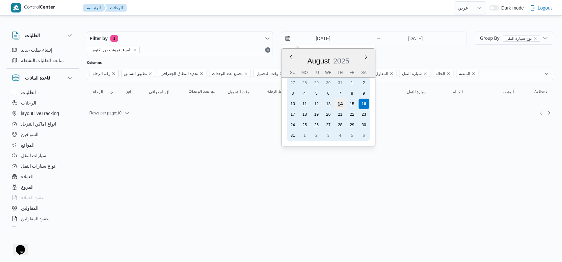
click at [342, 106] on div "14" at bounding box center [339, 104] width 13 height 13
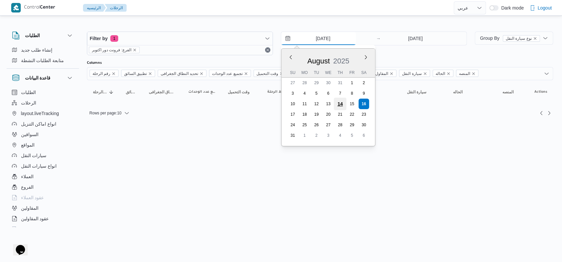
type input "[DATE]"
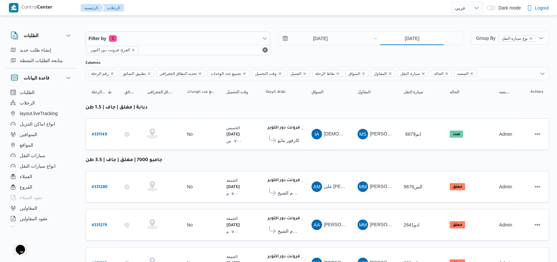
click at [397, 41] on input "[DATE]" at bounding box center [411, 38] width 65 height 13
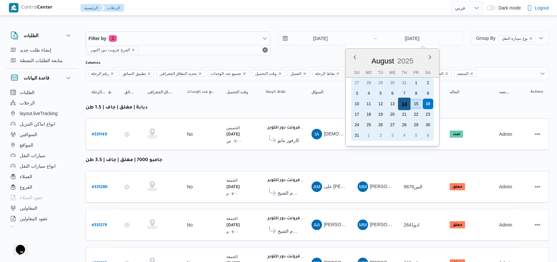
click at [406, 103] on div "14" at bounding box center [404, 104] width 13 height 13
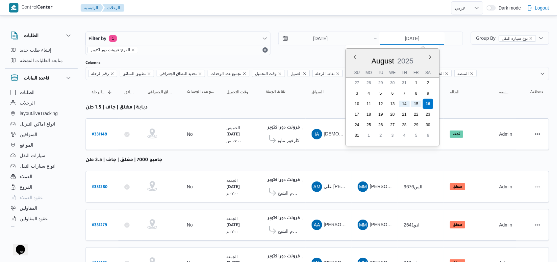
type input "[DATE]"
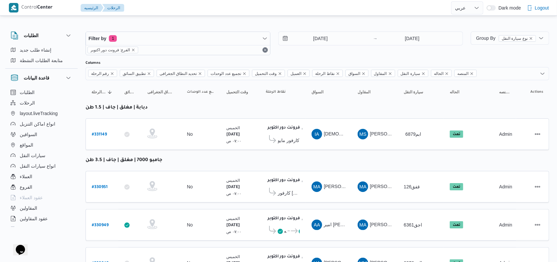
click at [317, 52] on div "[DATE] → [DATE]" at bounding box center [370, 44] width 185 height 24
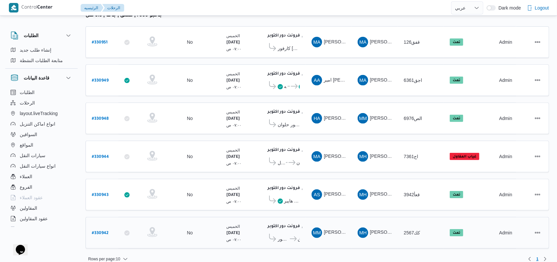
click at [107, 231] on b "# 330942" at bounding box center [100, 233] width 17 height 5
select select "ar"
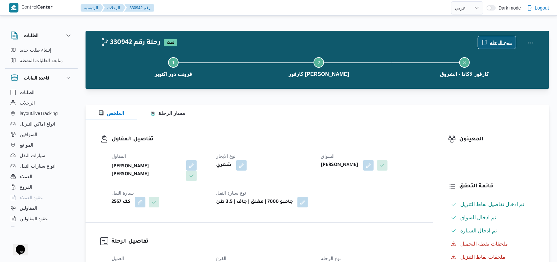
drag, startPoint x: 506, startPoint y: 43, endPoint x: 503, endPoint y: 38, distance: 5.9
click at [505, 41] on span "نسخ الرحلة" at bounding box center [501, 42] width 22 height 8
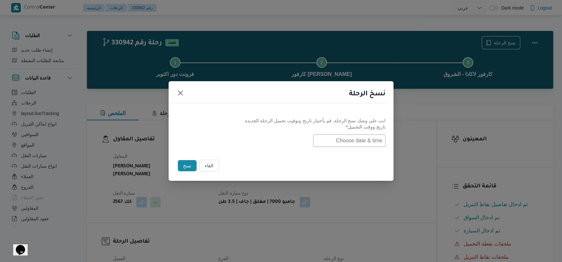
click at [353, 145] on input "text" at bounding box center [349, 141] width 72 height 13
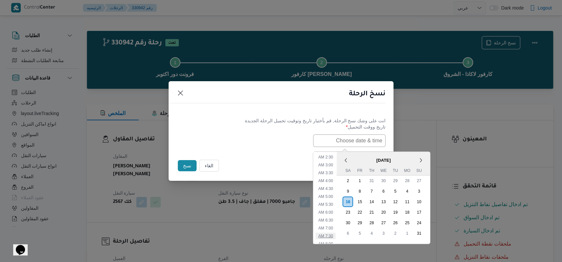
scroll to position [57, 0]
click at [335, 211] on li "7:00 AM" at bounding box center [326, 209] width 20 height 7
type input "[DATE] 7:00AM"
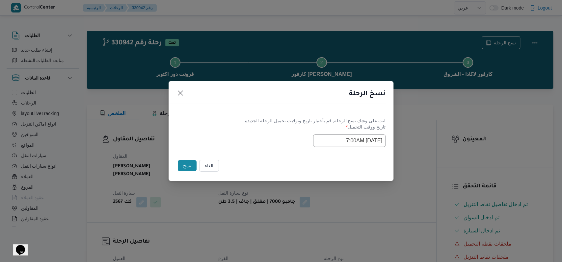
click at [249, 141] on div "Selected date: [DATE] 7:00 AM [DATE] 7:00AM" at bounding box center [280, 141] width 209 height 13
click at [184, 163] on button "نسخ" at bounding box center [187, 165] width 19 height 11
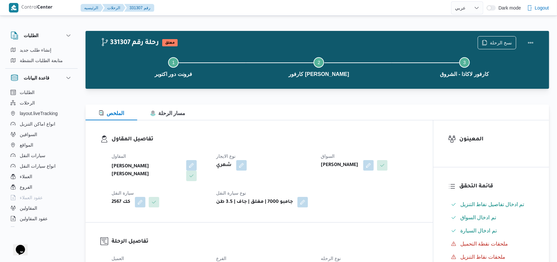
select select "ar"
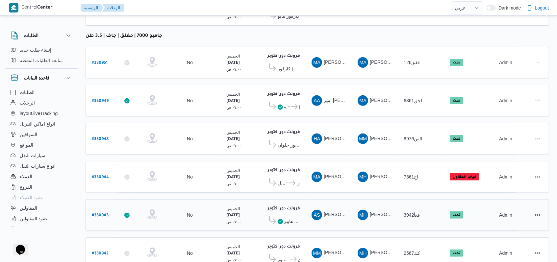
scroll to position [145, 0]
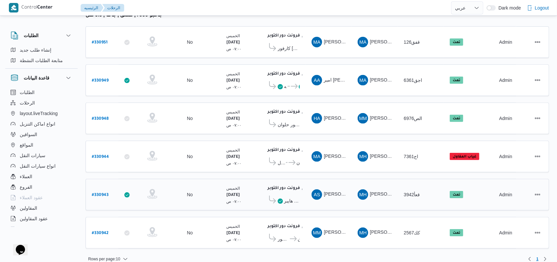
click at [105, 193] on b "# 330943" at bounding box center [100, 195] width 17 height 5
select select "ar"
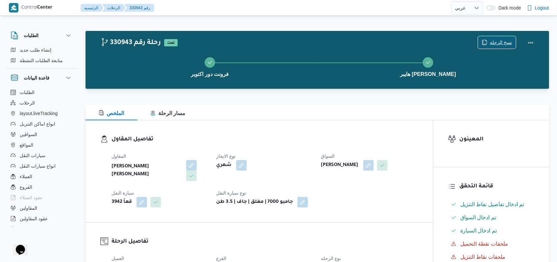
click at [498, 40] on span "نسخ الرحلة" at bounding box center [501, 42] width 22 height 8
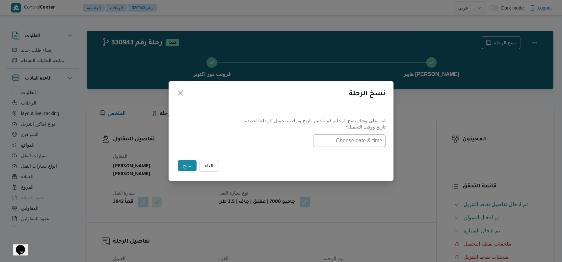
click at [370, 133] on label "تاريخ ووقت التحميل *" at bounding box center [280, 129] width 209 height 10
click at [369, 139] on input "text" at bounding box center [349, 141] width 72 height 13
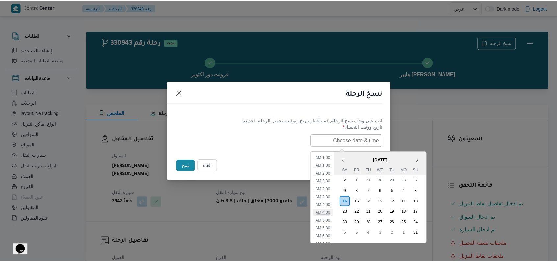
scroll to position [100, 0]
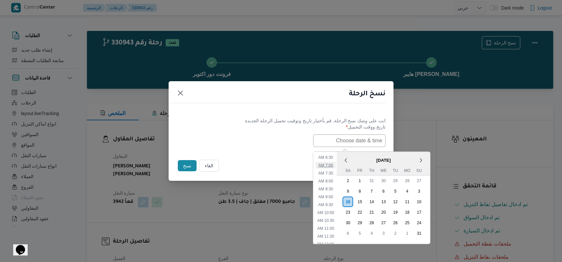
click at [333, 162] on li "7:00 AM" at bounding box center [326, 165] width 20 height 7
type input "[DATE] 7:00AM"
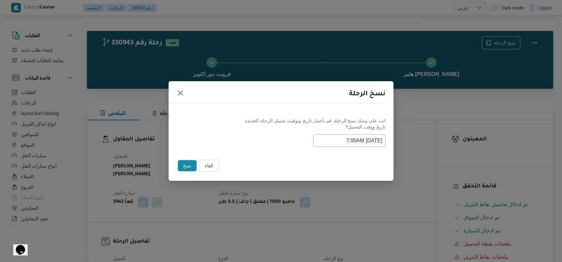
click at [252, 138] on div "Selected date: [DATE] 7:00 AM [DATE] 7:00AM" at bounding box center [280, 141] width 209 height 13
click at [187, 168] on button "نسخ" at bounding box center [187, 165] width 19 height 11
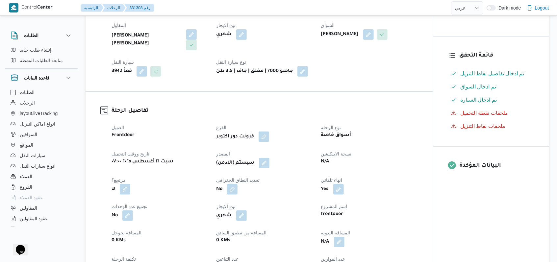
scroll to position [132, 0]
click at [268, 164] on button "button" at bounding box center [264, 162] width 11 height 11
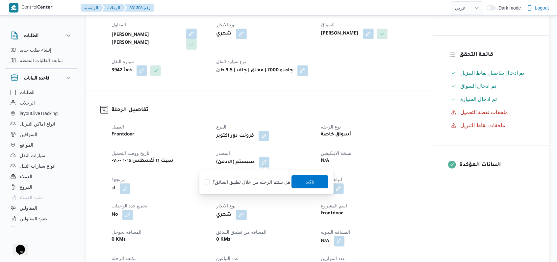
click at [306, 182] on span "تاكيد" at bounding box center [310, 182] width 9 height 8
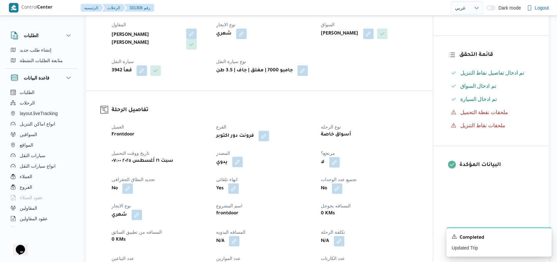
click at [238, 163] on button "button" at bounding box center [237, 162] width 11 height 11
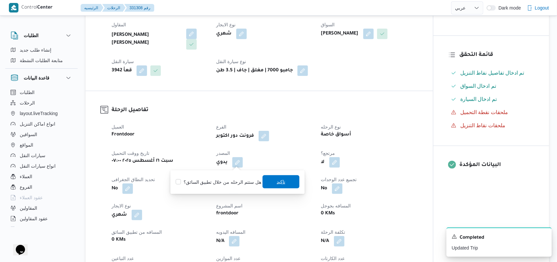
click at [272, 180] on span "تاكيد" at bounding box center [281, 181] width 37 height 13
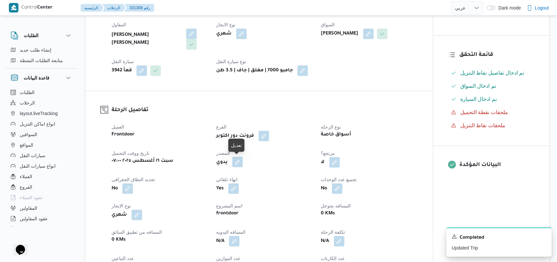
click at [236, 162] on button "button" at bounding box center [237, 162] width 11 height 11
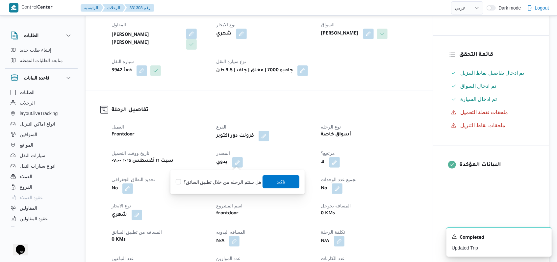
click at [289, 185] on span "تاكيد" at bounding box center [281, 181] width 37 height 13
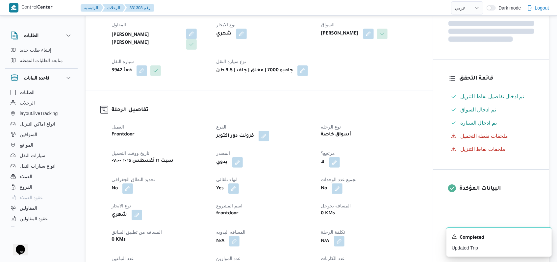
click at [312, 196] on div "العميل Frontdoor الفرع فرونت دور اكتوبر نوع الرحله أسواق خاصة تاريخ ووقت التحمي…" at bounding box center [265, 211] width 315 height 184
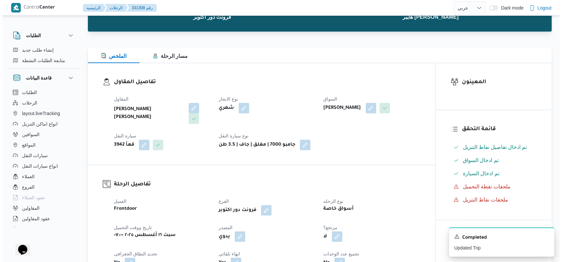
scroll to position [0, 0]
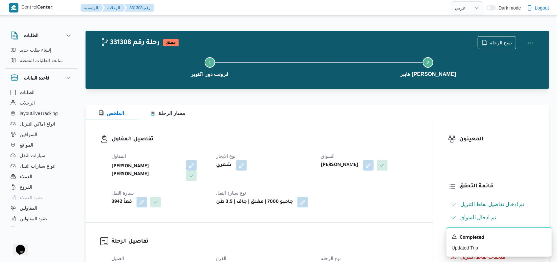
select select "ar"
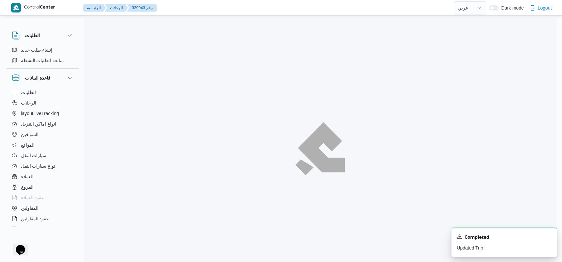
select select "ar"
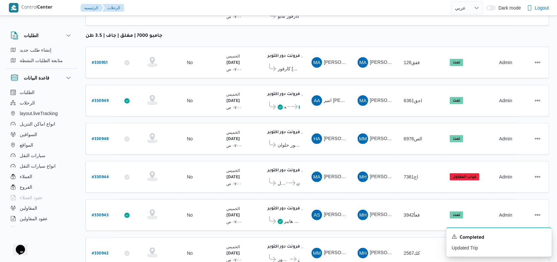
scroll to position [145, 0]
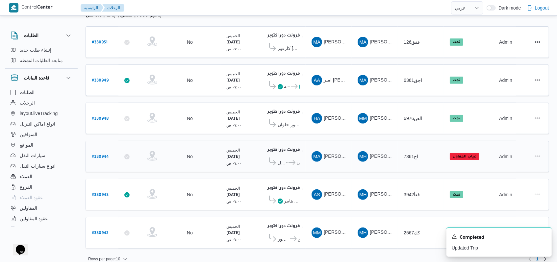
click at [106, 155] on b "# 330944" at bounding box center [100, 157] width 17 height 5
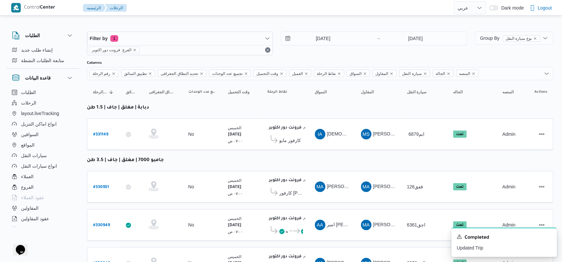
select select "ar"
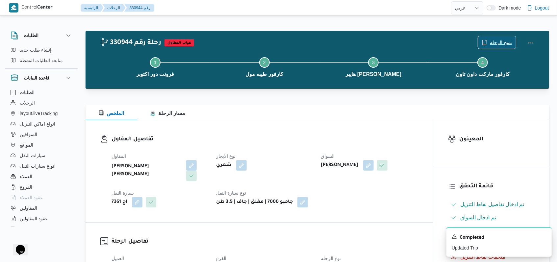
click at [491, 41] on span "نسخ الرحلة" at bounding box center [497, 42] width 38 height 13
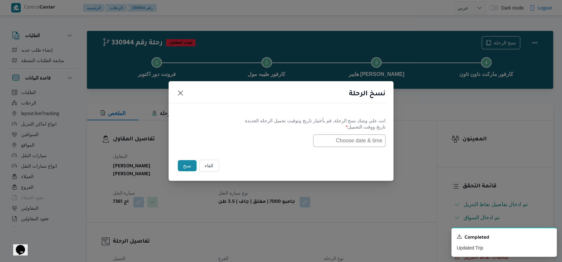
click at [357, 140] on input "text" at bounding box center [349, 141] width 72 height 13
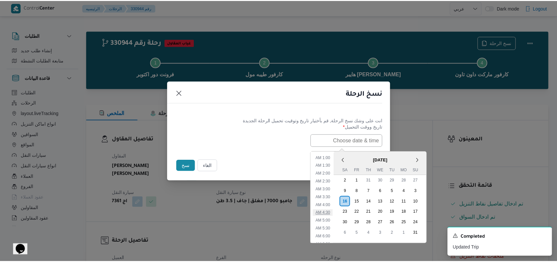
scroll to position [57, 0]
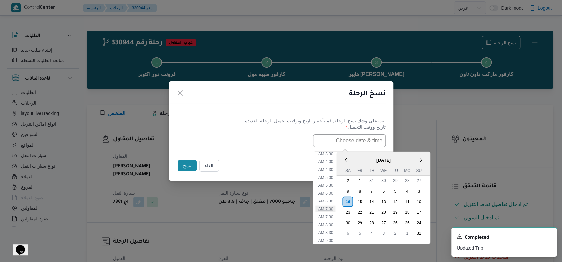
click at [333, 207] on li "7:00 AM" at bounding box center [326, 209] width 20 height 7
type input "[DATE] 7:00AM"
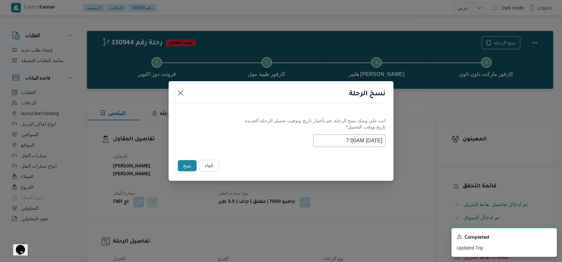
click at [234, 121] on div "انت على وشك نسخ الرحلة, قم بأختيار تاريخ وتوقيت تحميل الرحلة الجديدة" at bounding box center [280, 120] width 209 height 7
click at [188, 165] on button "نسخ" at bounding box center [187, 165] width 19 height 11
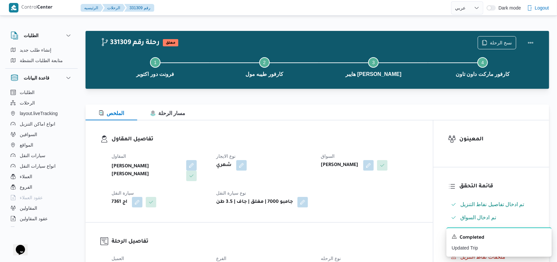
select select "ar"
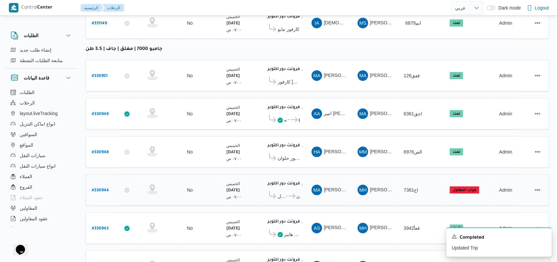
scroll to position [124, 0]
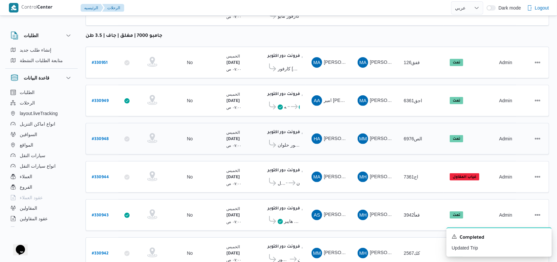
click at [107, 137] on b "# 330948" at bounding box center [100, 139] width 17 height 5
select select "ar"
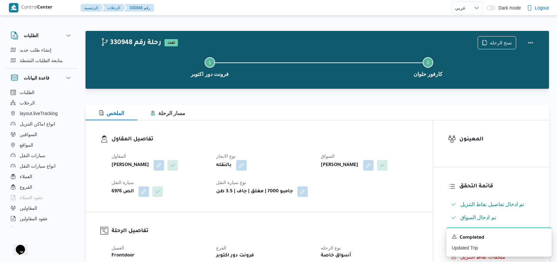
click at [495, 46] on div "Step 1 is incomplete 1 فرونت دور اكتوبر Step 2 is incomplete 2 كارفور حلوان" at bounding box center [319, 66] width 445 height 42
click at [497, 44] on span "نسخ الرحلة" at bounding box center [501, 42] width 22 height 8
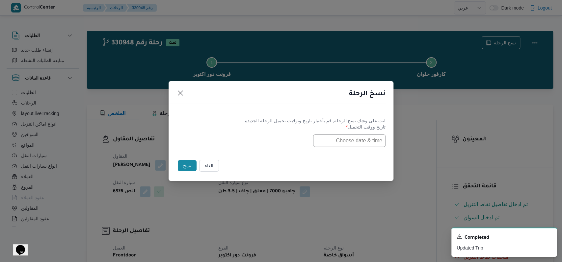
click at [335, 140] on input "text" at bounding box center [349, 141] width 72 height 13
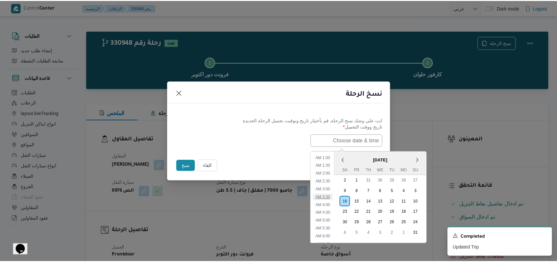
scroll to position [57, 0]
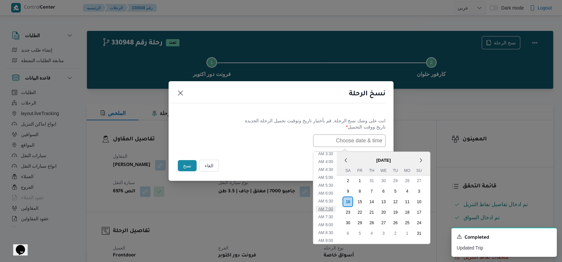
click at [333, 211] on li "7:00 AM" at bounding box center [326, 209] width 20 height 7
type input "[DATE] 7:00AM"
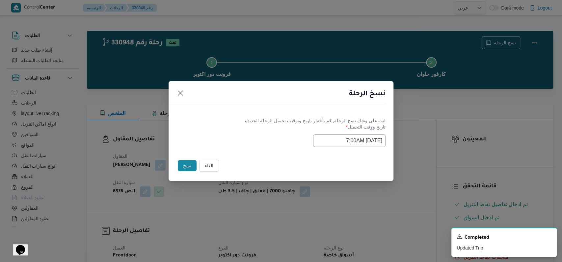
click at [247, 145] on div "Selected date: [DATE] 7:00 AM [DATE] 7:00AM" at bounding box center [280, 141] width 209 height 13
click at [192, 167] on button "نسخ" at bounding box center [187, 165] width 19 height 11
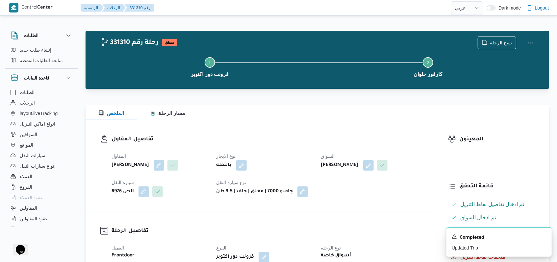
select select "ar"
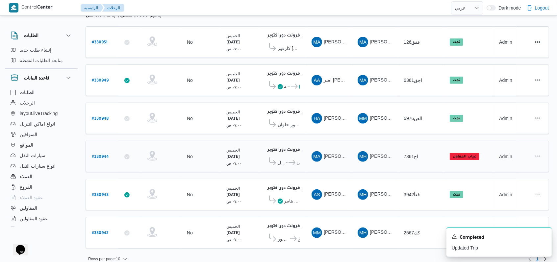
scroll to position [101, 0]
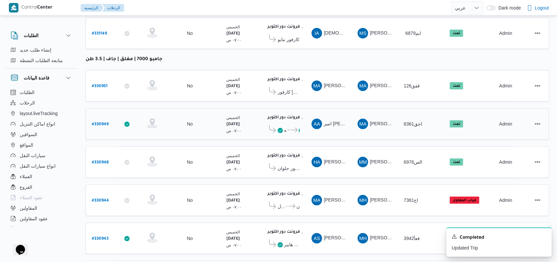
click at [100, 122] on b "# 330949" at bounding box center [100, 124] width 17 height 5
select select "ar"
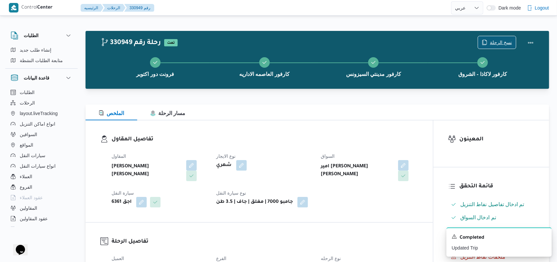
click at [495, 38] on span "نسخ الرحلة" at bounding box center [497, 42] width 38 height 13
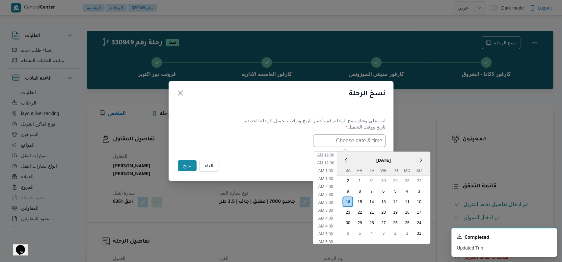
click at [340, 145] on input "text" at bounding box center [349, 141] width 72 height 13
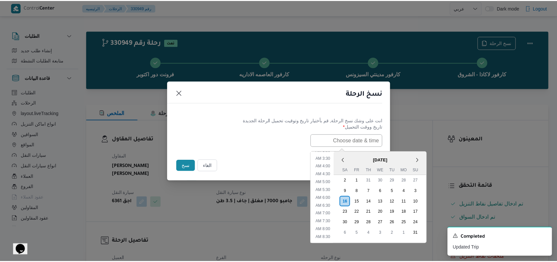
scroll to position [100, 0]
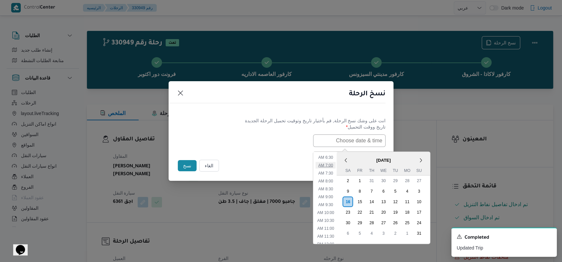
click at [332, 166] on li "7:00 AM" at bounding box center [326, 165] width 20 height 7
type input "[DATE] 7:00AM"
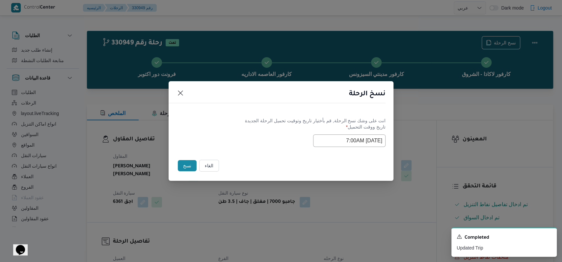
click at [224, 136] on div "Selected date: [DATE] 7:00 AM [DATE] 7:00AM" at bounding box center [280, 141] width 209 height 13
click at [181, 163] on button "نسخ" at bounding box center [187, 165] width 19 height 11
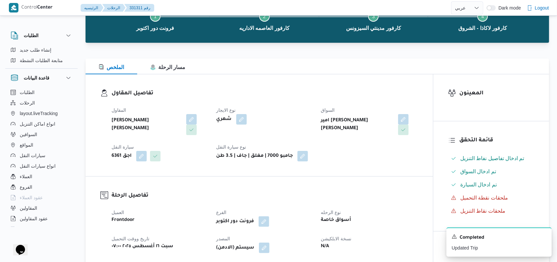
scroll to position [88, 0]
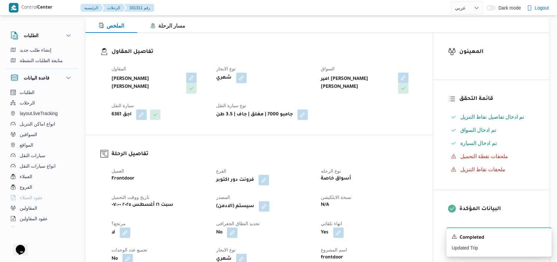
scroll to position [101, 0]
select select "ar"
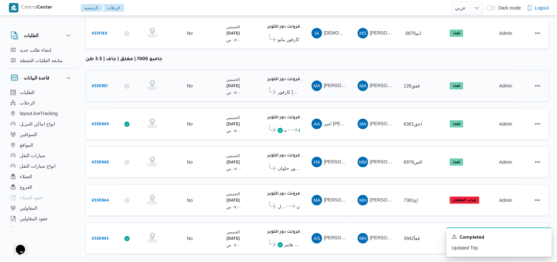
click at [103, 84] on b "# 330951" at bounding box center [100, 86] width 16 height 5
select select "ar"
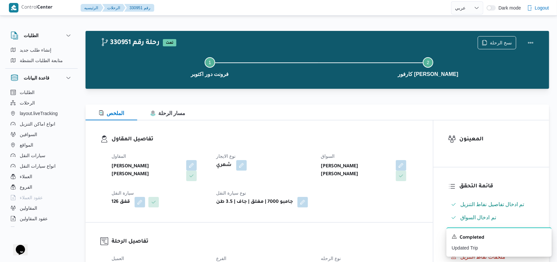
click at [500, 46] on div "Step 1 is incomplete 1 فرونت دور اكتوبر Step 2 is incomplete 2 كارفور افينيو مول" at bounding box center [319, 66] width 445 height 42
click at [497, 42] on span "نسخ الرحلة" at bounding box center [501, 42] width 22 height 8
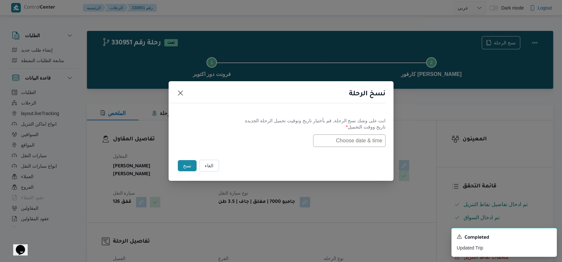
click at [348, 146] on input "text" at bounding box center [349, 141] width 72 height 13
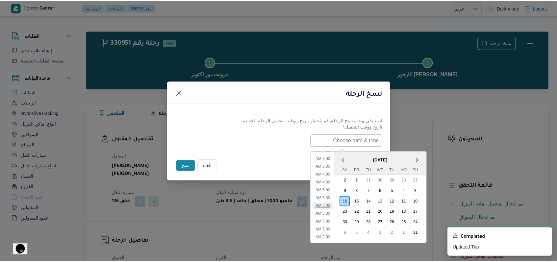
scroll to position [44, 0]
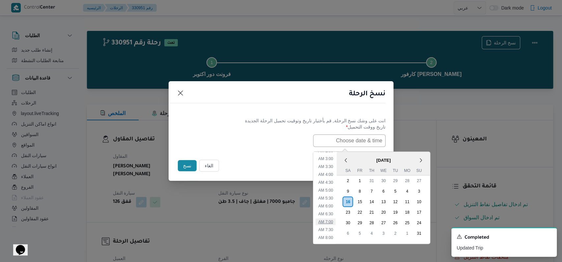
click at [332, 222] on li "7:00 AM" at bounding box center [326, 221] width 20 height 7
type input "[DATE] 7:00AM"
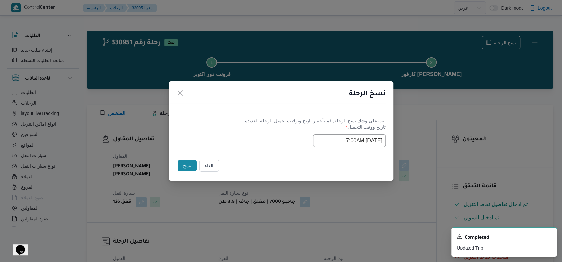
click at [259, 137] on div "Selected date: [DATE] 7:00 AM [DATE] 7:00AM" at bounding box center [280, 141] width 209 height 13
click at [190, 168] on button "نسخ" at bounding box center [187, 165] width 19 height 11
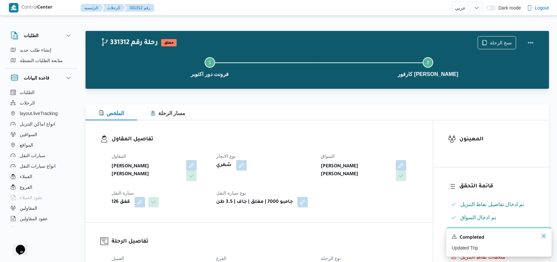
click at [544, 238] on icon "Dismiss toast" at bounding box center [543, 236] width 5 height 5
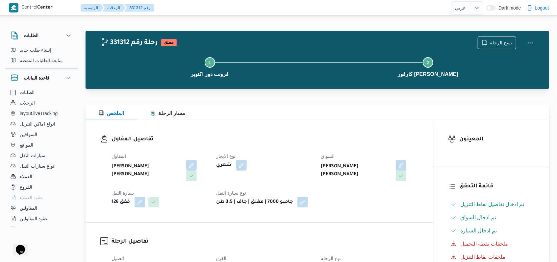
select select "ar"
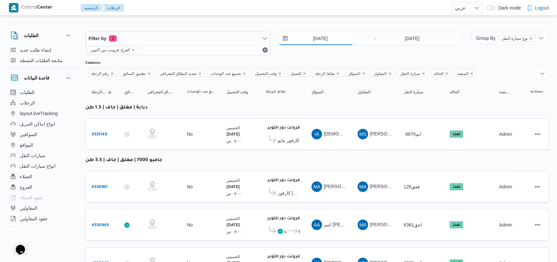
click at [315, 42] on input "[DATE]" at bounding box center [316, 38] width 75 height 13
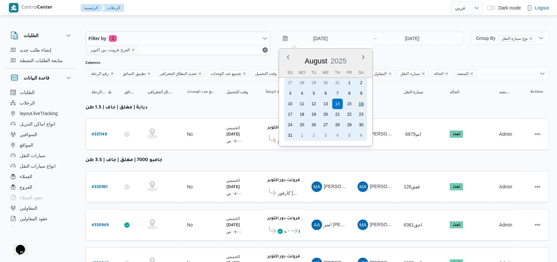
click at [361, 105] on div "16" at bounding box center [361, 104] width 13 height 13
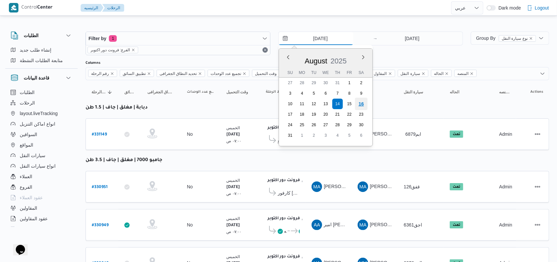
type input "[DATE]"
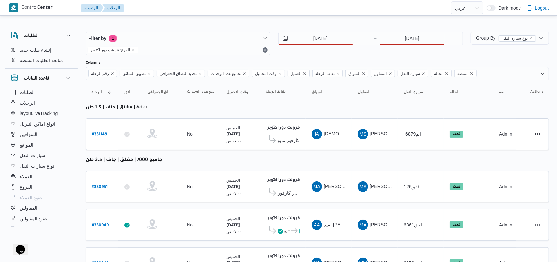
click at [410, 49] on div "[DATE] → [DATE]" at bounding box center [370, 44] width 185 height 24
click at [410, 44] on input "[DATE]" at bounding box center [411, 38] width 65 height 13
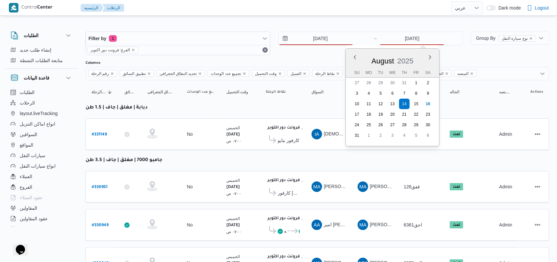
click at [434, 102] on div "[DATE] [DATE] Su Mo Tu We Th Fr Sa 27 28 29 30 31 1 2 3 4 5 6 7 8 9 10 11 12 13…" at bounding box center [392, 97] width 93 height 97
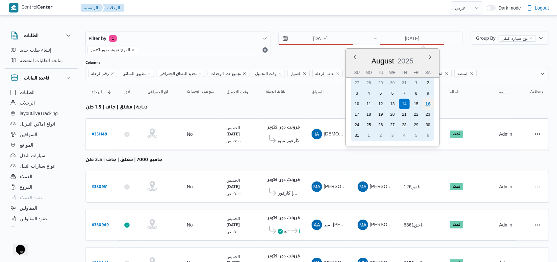
click at [432, 103] on div "16" at bounding box center [428, 104] width 13 height 13
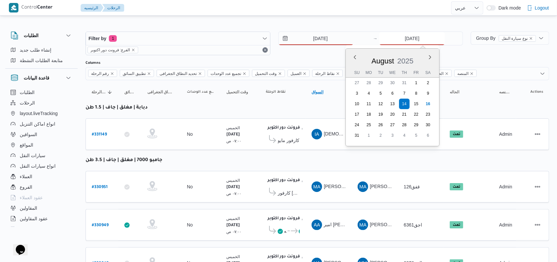
type input "[DATE]"
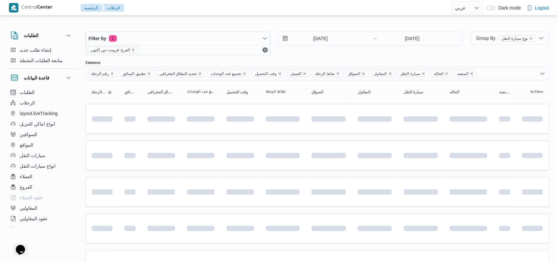
click at [318, 54] on div "[DATE] → [DATE]" at bounding box center [370, 44] width 185 height 24
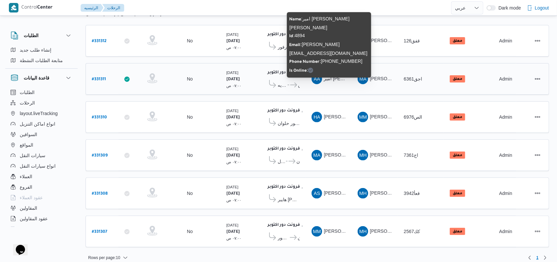
scroll to position [50, 0]
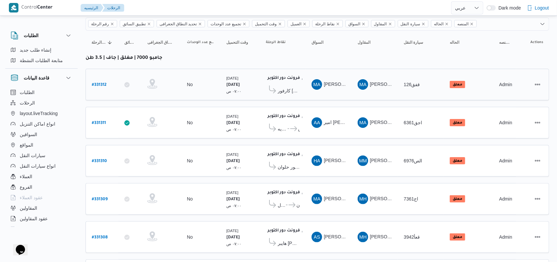
click at [104, 83] on b "# 331312" at bounding box center [99, 85] width 15 height 5
select select "ar"
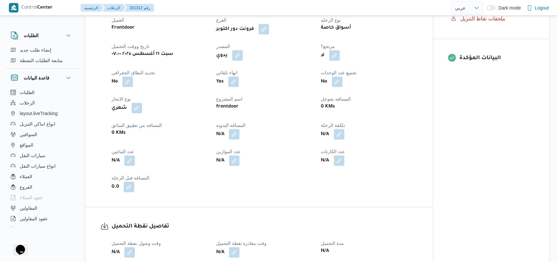
scroll to position [225, 0]
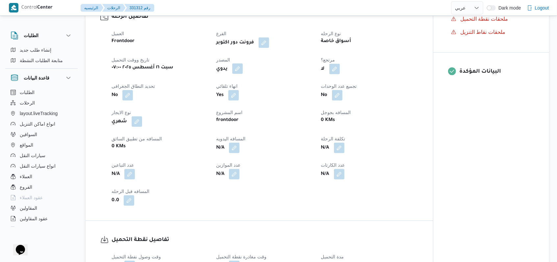
click at [239, 67] on button "button" at bounding box center [237, 69] width 11 height 11
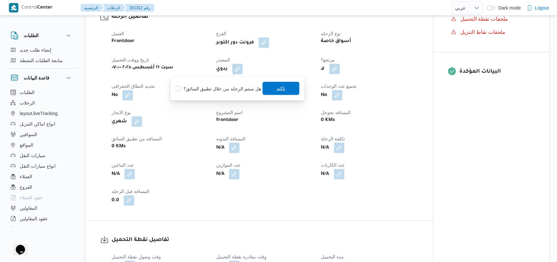
click at [268, 94] on span "تاكيد" at bounding box center [281, 88] width 37 height 13
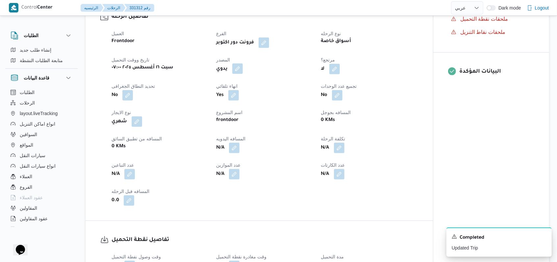
click at [237, 71] on button "button" at bounding box center [237, 69] width 11 height 11
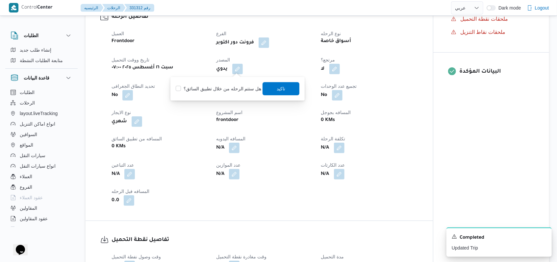
click at [229, 90] on label "هل ستتم الرحله من خلال تطبيق السائق؟" at bounding box center [219, 89] width 86 height 8
checkbox input "true"
click at [267, 82] on div "تاكيد" at bounding box center [281, 88] width 37 height 13
click at [274, 91] on span "تاكيد" at bounding box center [281, 88] width 37 height 13
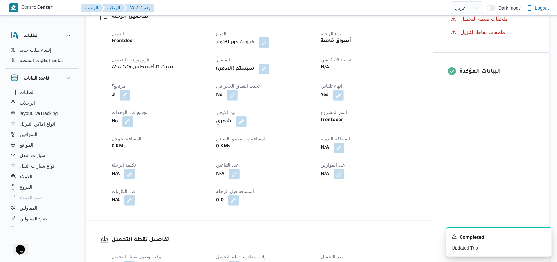
select select "ar"
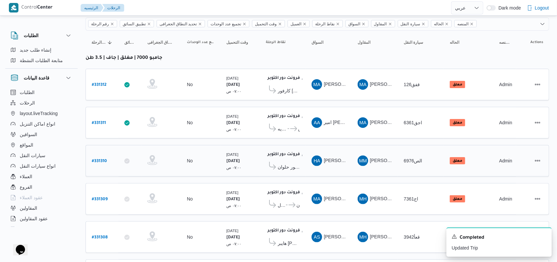
scroll to position [93, 0]
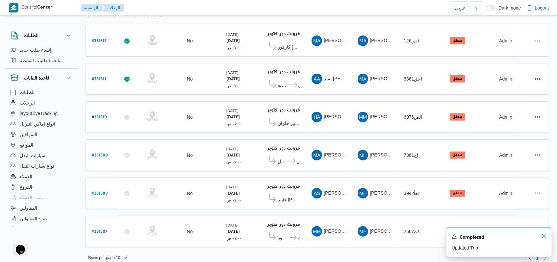
click at [543, 239] on icon "Dismiss toast" at bounding box center [543, 236] width 5 height 5
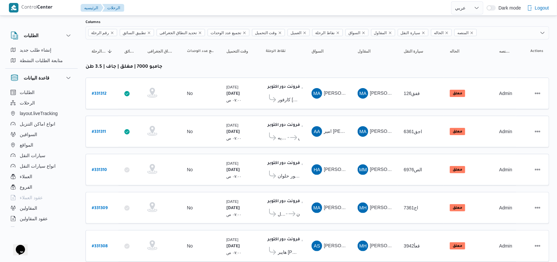
scroll to position [0, 0]
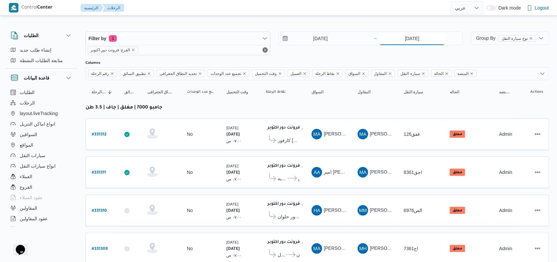
click at [411, 39] on input "[DATE]" at bounding box center [411, 38] width 65 height 13
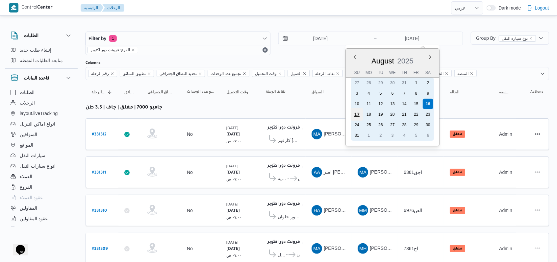
click at [361, 114] on div "17" at bounding box center [357, 114] width 13 height 13
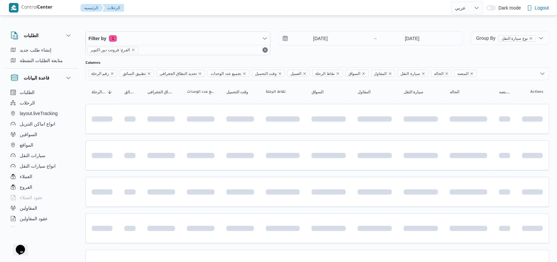
click at [326, 49] on div "[DATE] → [DATE]" at bounding box center [370, 44] width 185 height 24
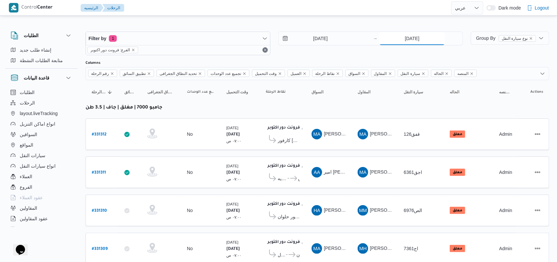
click at [408, 38] on input "[DATE]" at bounding box center [411, 38] width 65 height 13
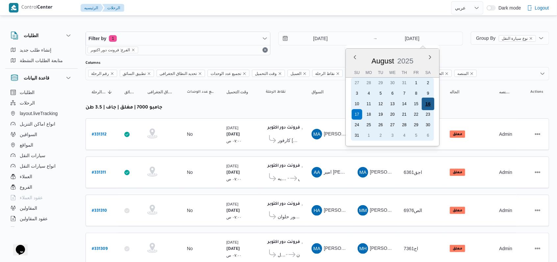
click at [430, 101] on div "16" at bounding box center [428, 104] width 13 height 13
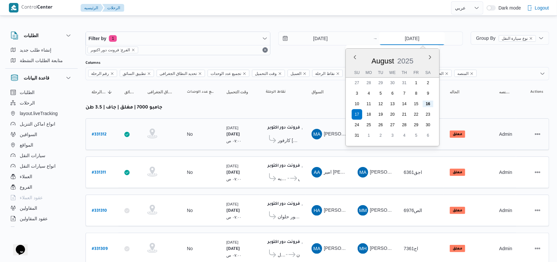
type input "[DATE]"
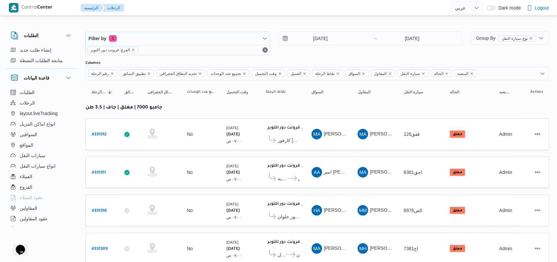
click at [329, 55] on div "Filter by 1 الفرع: فرونت دور اكتوبر [DATE] → [DATE]" at bounding box center [274, 44] width 385 height 32
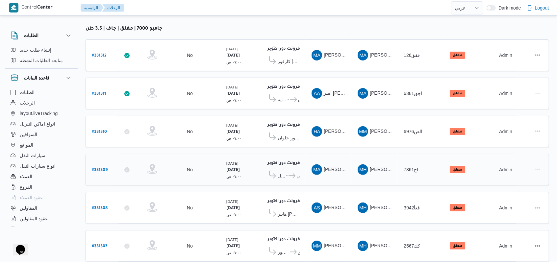
scroll to position [93, 0]
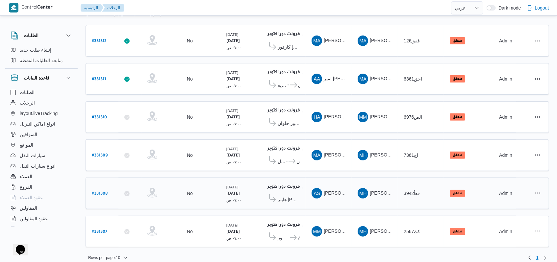
click at [104, 192] on b "# 331308" at bounding box center [100, 194] width 16 height 5
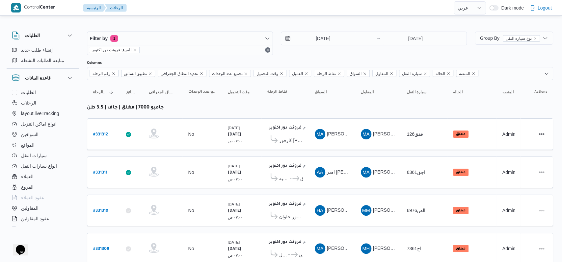
select select "ar"
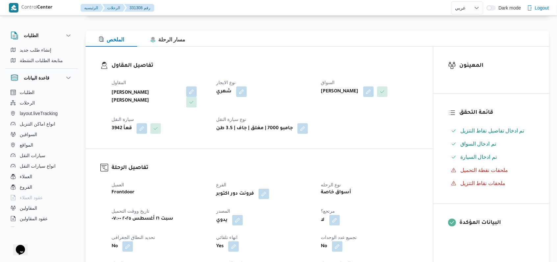
scroll to position [175, 0]
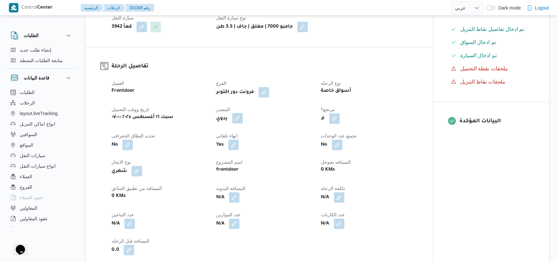
click at [235, 119] on button "button" at bounding box center [237, 118] width 11 height 11
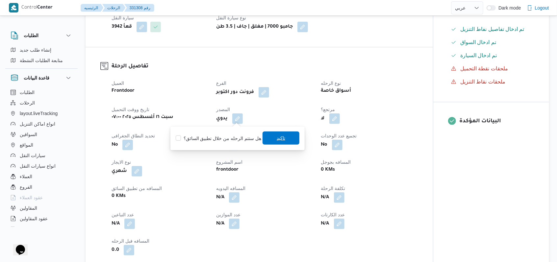
click at [266, 144] on span "تاكيد" at bounding box center [281, 138] width 37 height 13
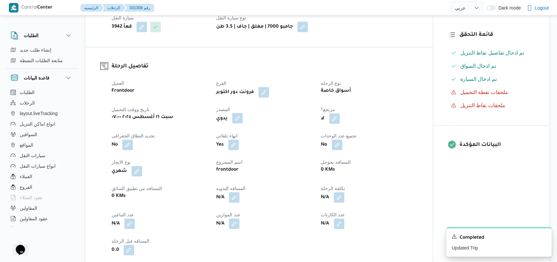
click at [239, 118] on button "button" at bounding box center [237, 118] width 11 height 11
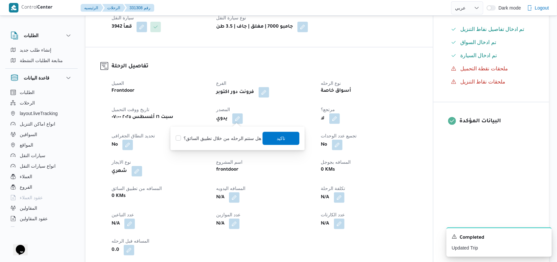
click at [229, 143] on div "هل ستتم الرحله من خلال تطبيق السائق؟ [GEOGRAPHIC_DATA]" at bounding box center [237, 138] width 125 height 14
click at [233, 139] on label "هل ستتم الرحله من خلال تطبيق السائق؟" at bounding box center [219, 139] width 86 height 8
checkbox input "true"
click at [281, 138] on span "تاكيد" at bounding box center [281, 138] width 9 height 8
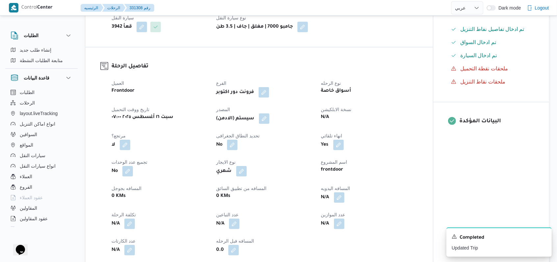
select select "ar"
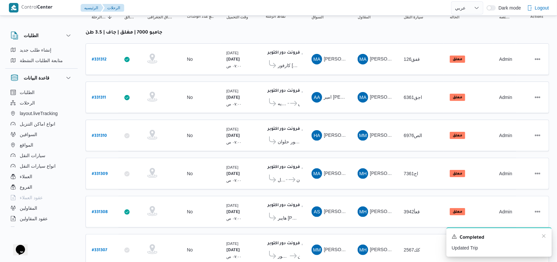
scroll to position [93, 0]
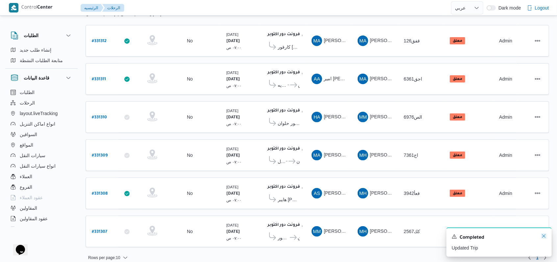
click at [543, 239] on icon "Dismiss toast" at bounding box center [543, 236] width 5 height 5
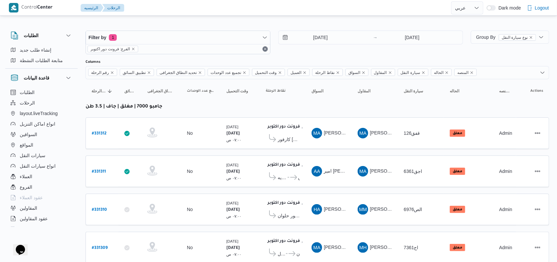
scroll to position [0, 0]
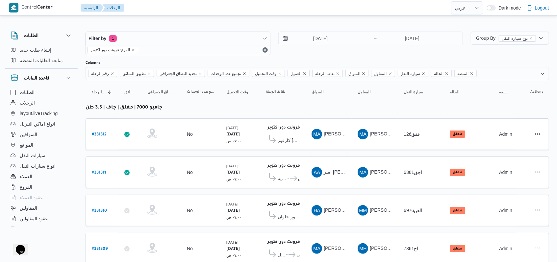
drag, startPoint x: 342, startPoint y: 57, endPoint x: 337, endPoint y: 55, distance: 5.1
click at [342, 57] on div "Filter by 1 الفرع: فرونت دور اكتوبر [DATE] → [DATE]" at bounding box center [274, 44] width 385 height 32
